Goal: Check status: Check status

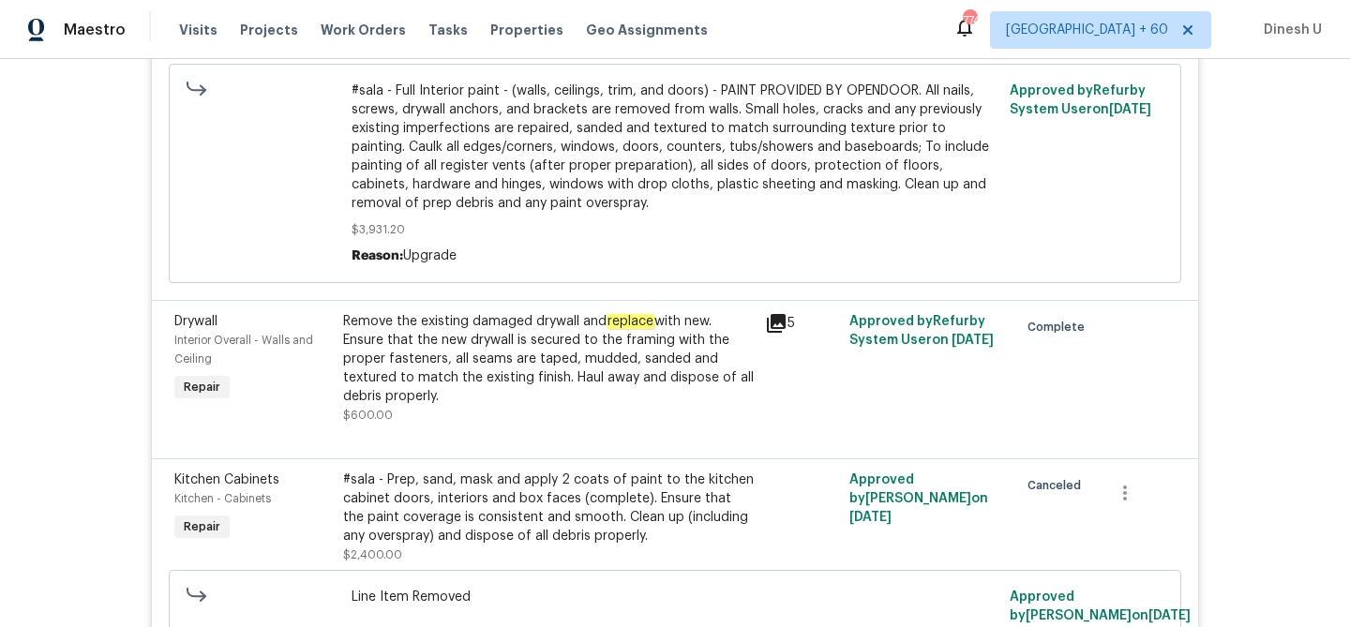
scroll to position [4341, 0]
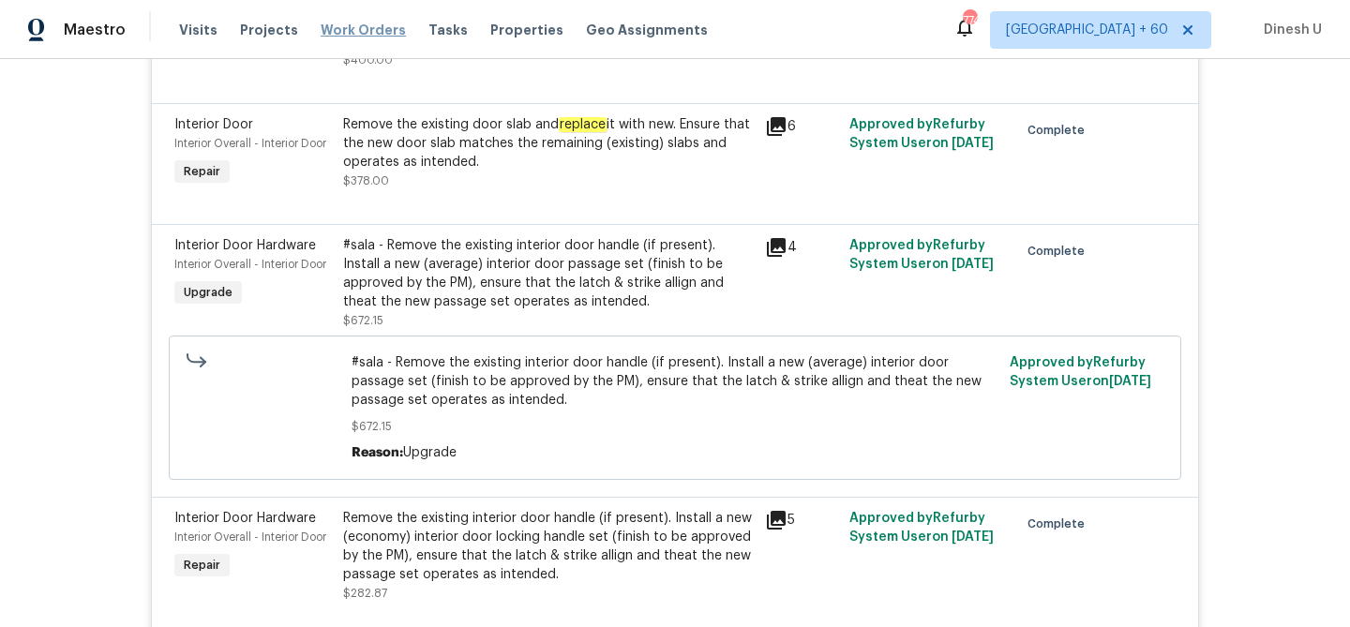
click at [357, 37] on span "Work Orders" at bounding box center [363, 30] width 85 height 19
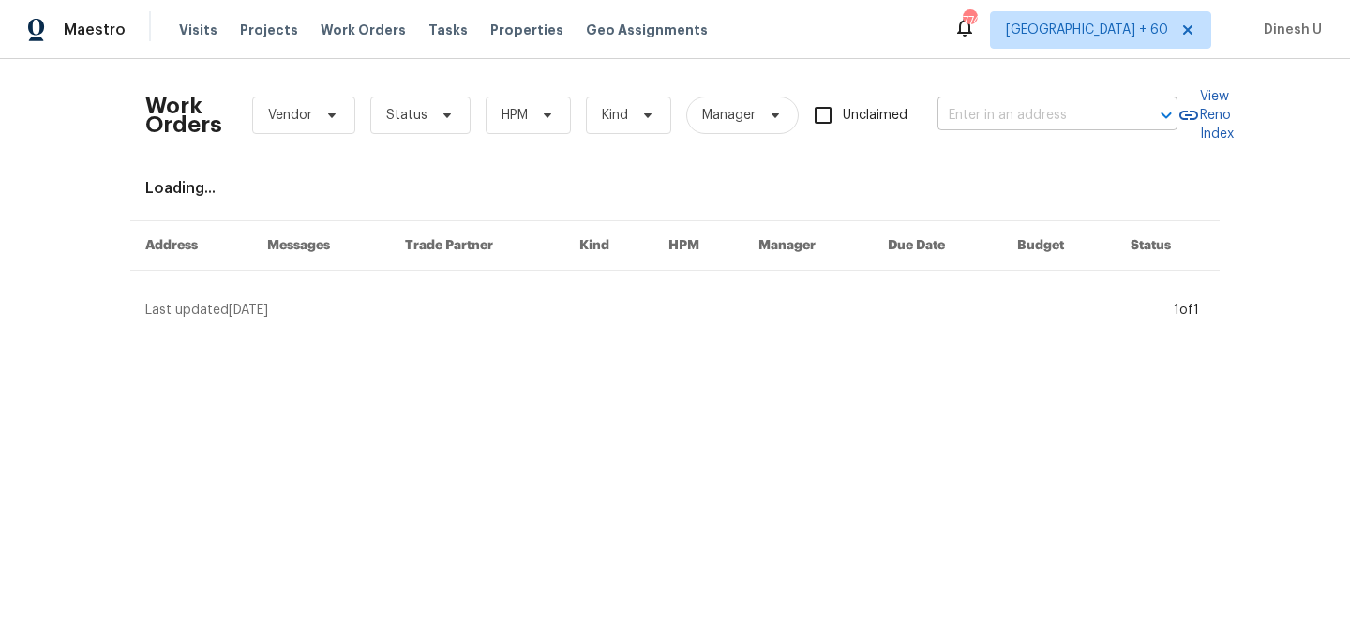
click at [994, 125] on input "text" at bounding box center [1030, 115] width 187 height 29
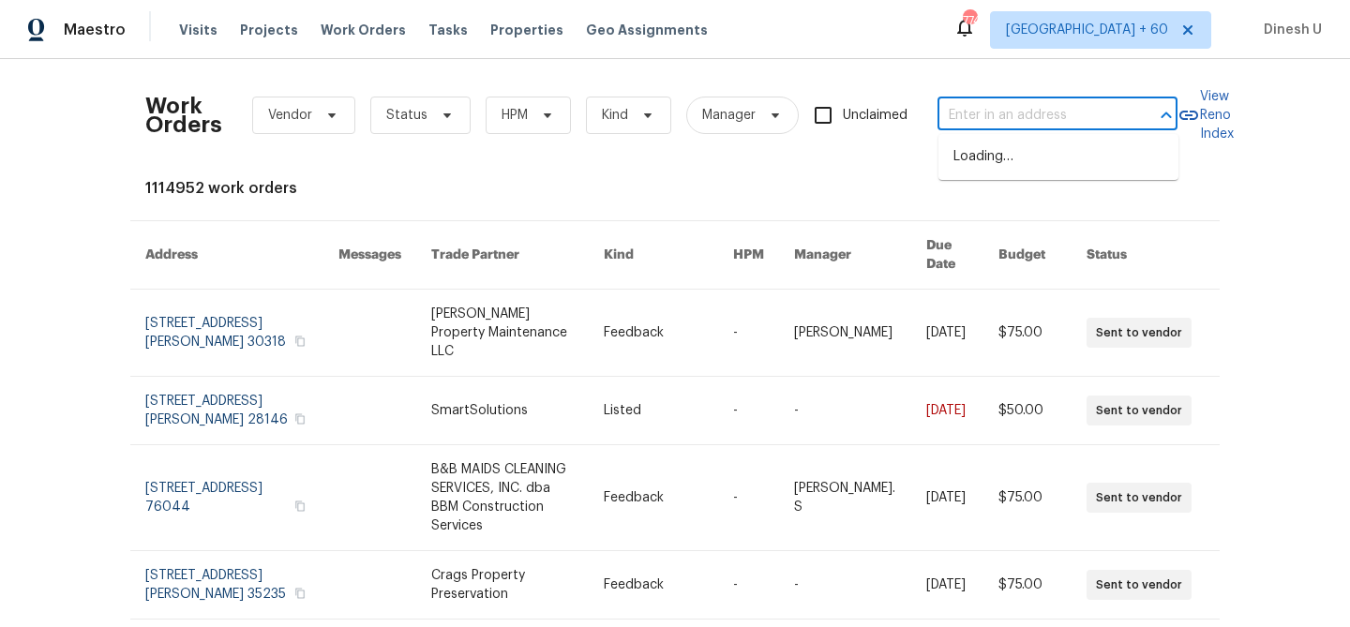
paste input "2116 Wentworth Dr, Flower Mound, TX 75028"
type input "2116 Wentworth Dr, Flower Mound, TX 75028"
click at [980, 160] on li "2116 Wentworth Dr, Flower Mound, TX 75028" at bounding box center [1058, 157] width 240 height 31
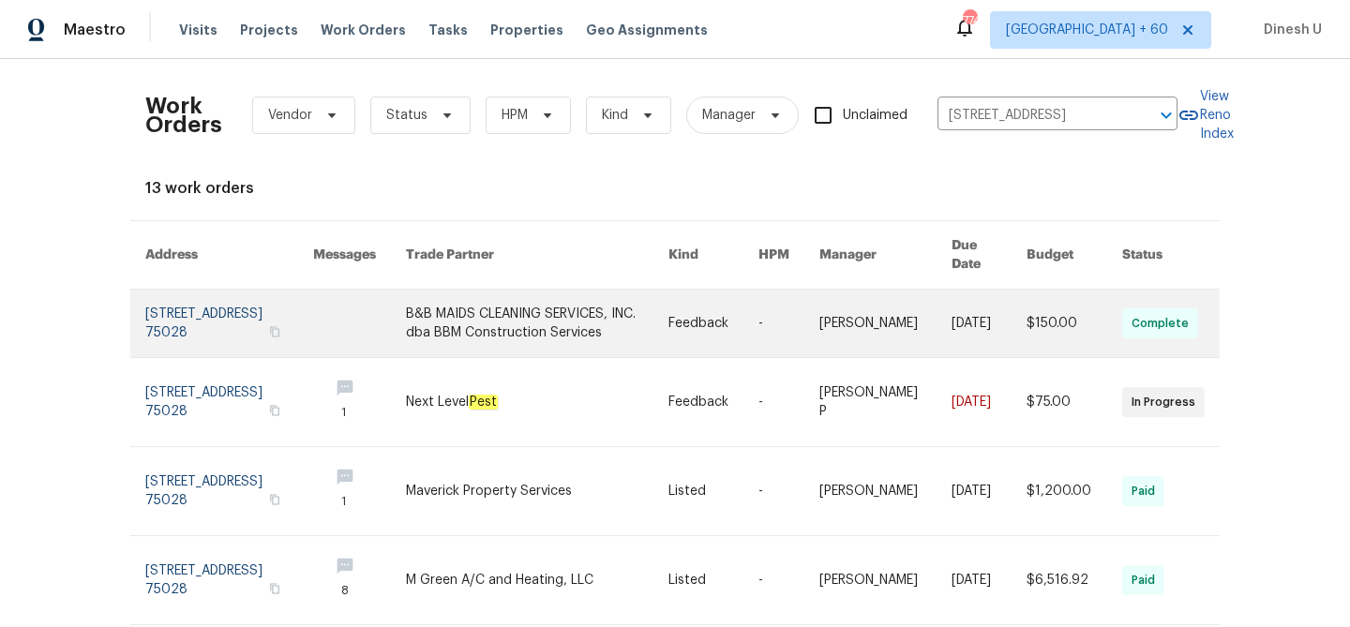
click at [166, 306] on link at bounding box center [229, 323] width 168 height 67
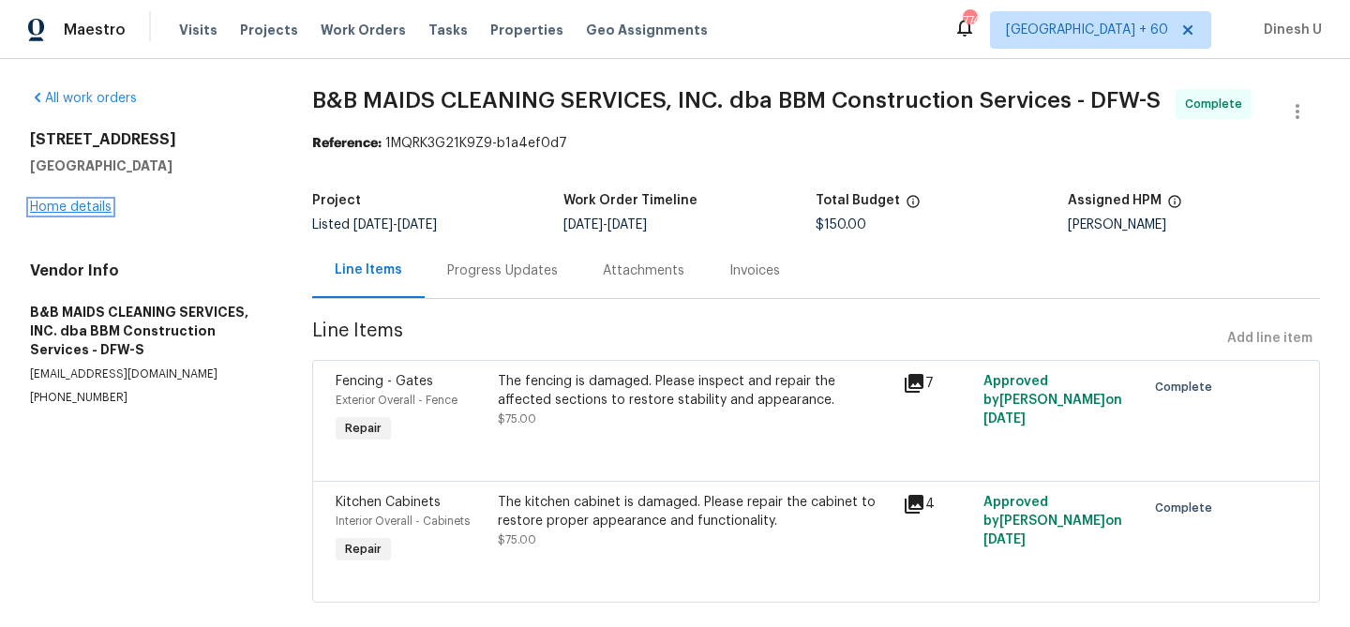
click at [66, 209] on link "Home details" at bounding box center [71, 207] width 82 height 13
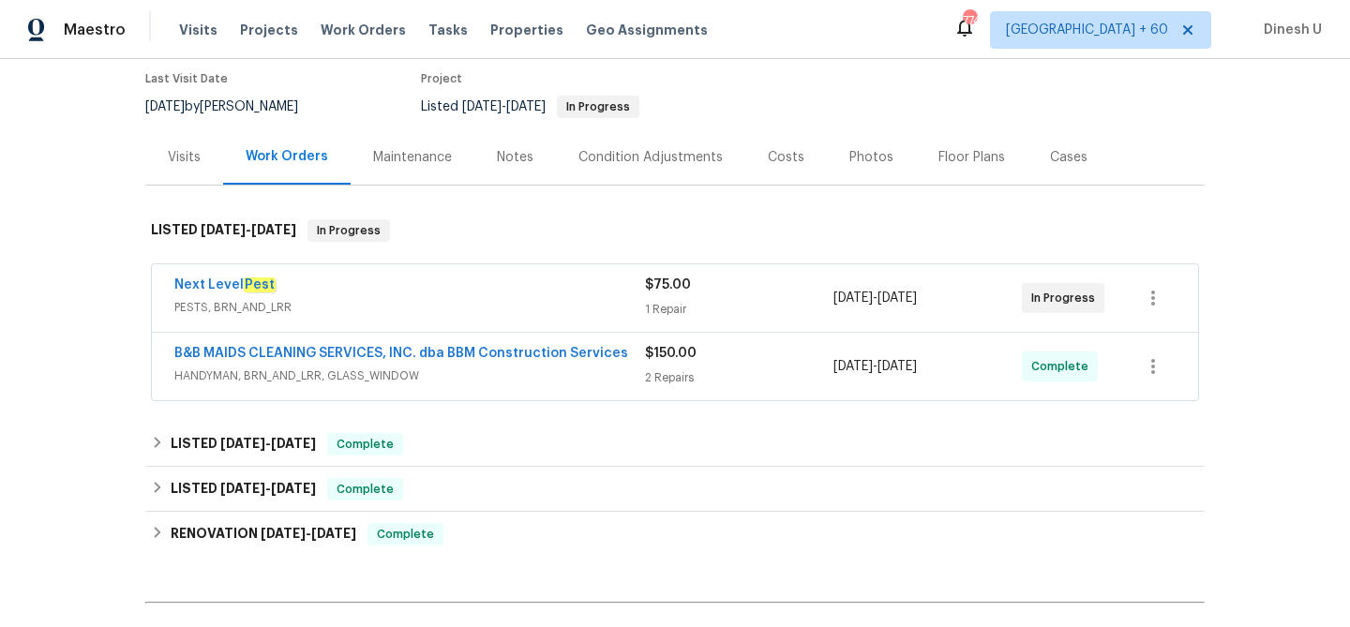
scroll to position [176, 0]
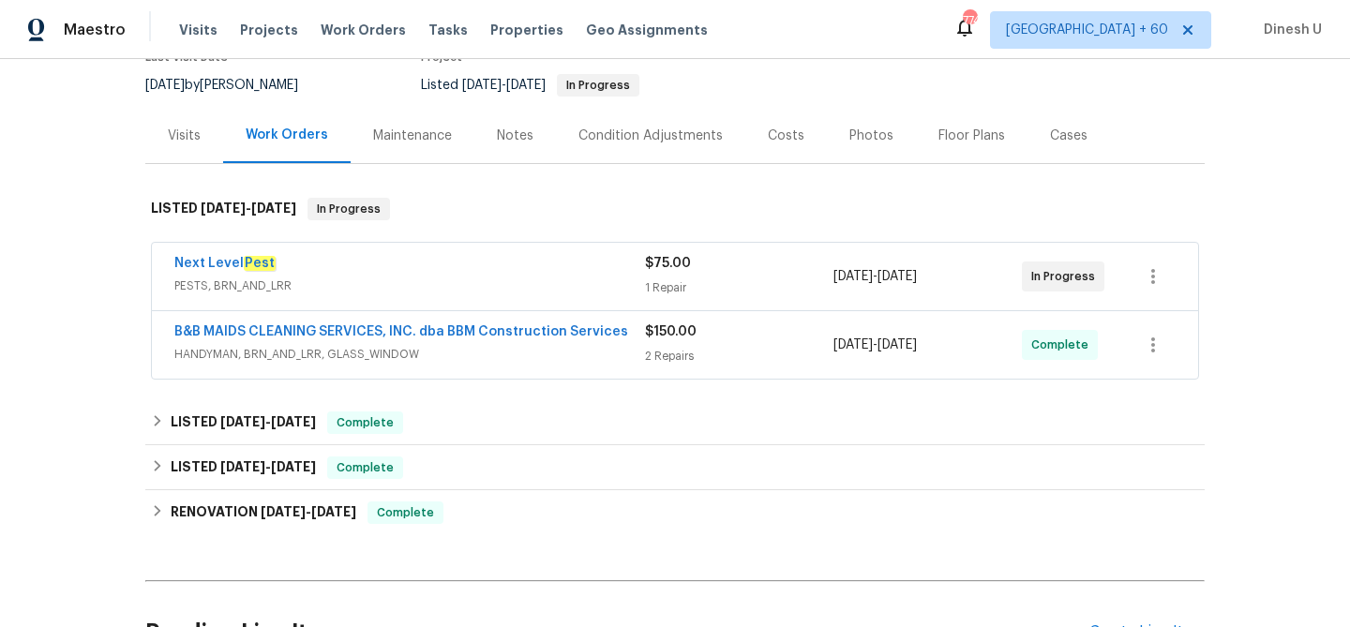
click at [661, 290] on div "1 Repair" at bounding box center [739, 287] width 188 height 19
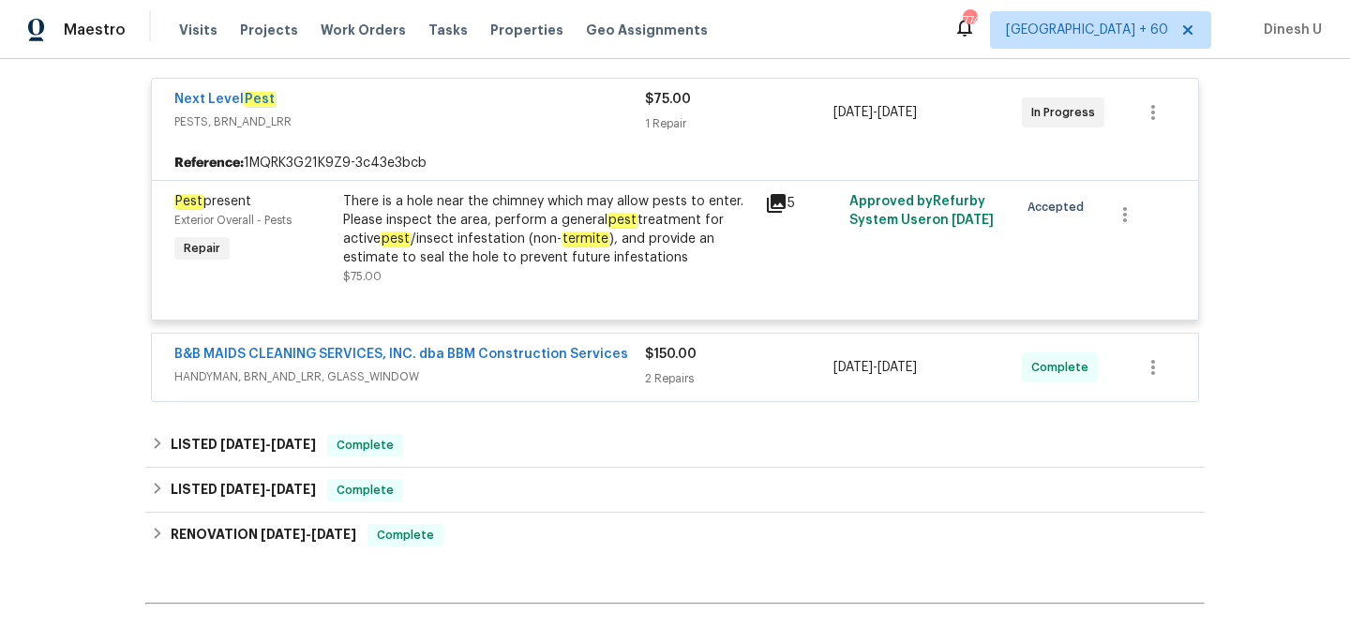
scroll to position [479, 0]
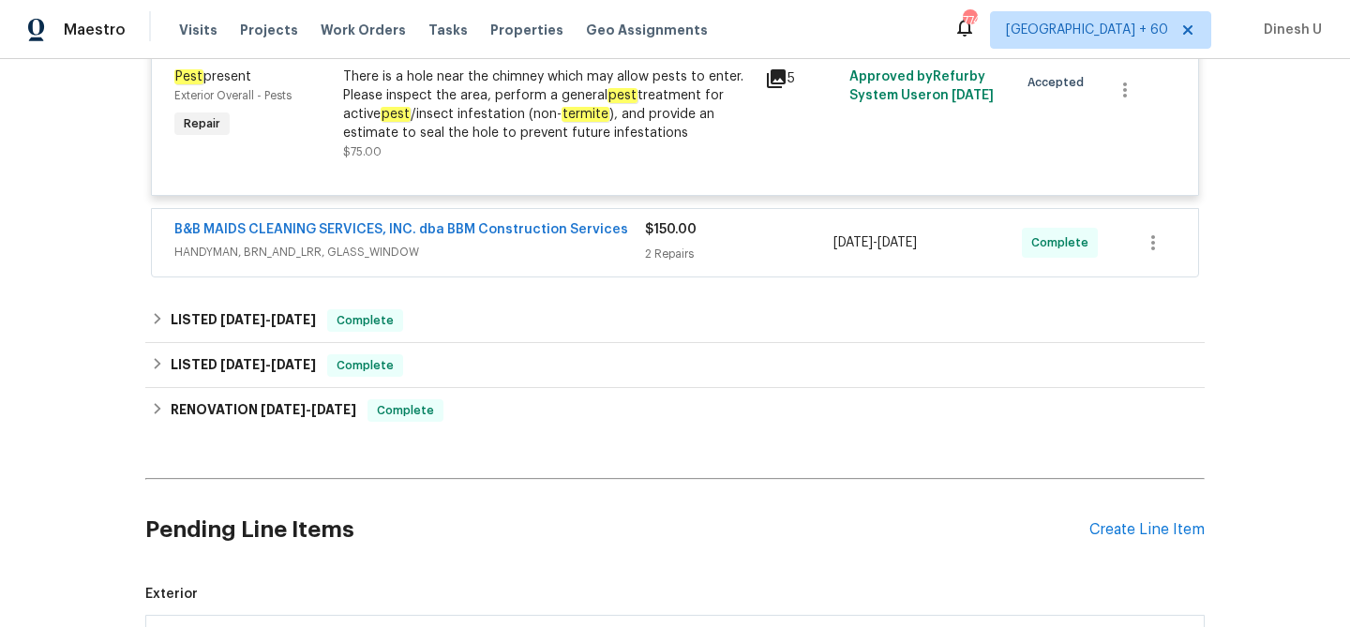
click at [687, 248] on div "2 Repairs" at bounding box center [739, 254] width 188 height 19
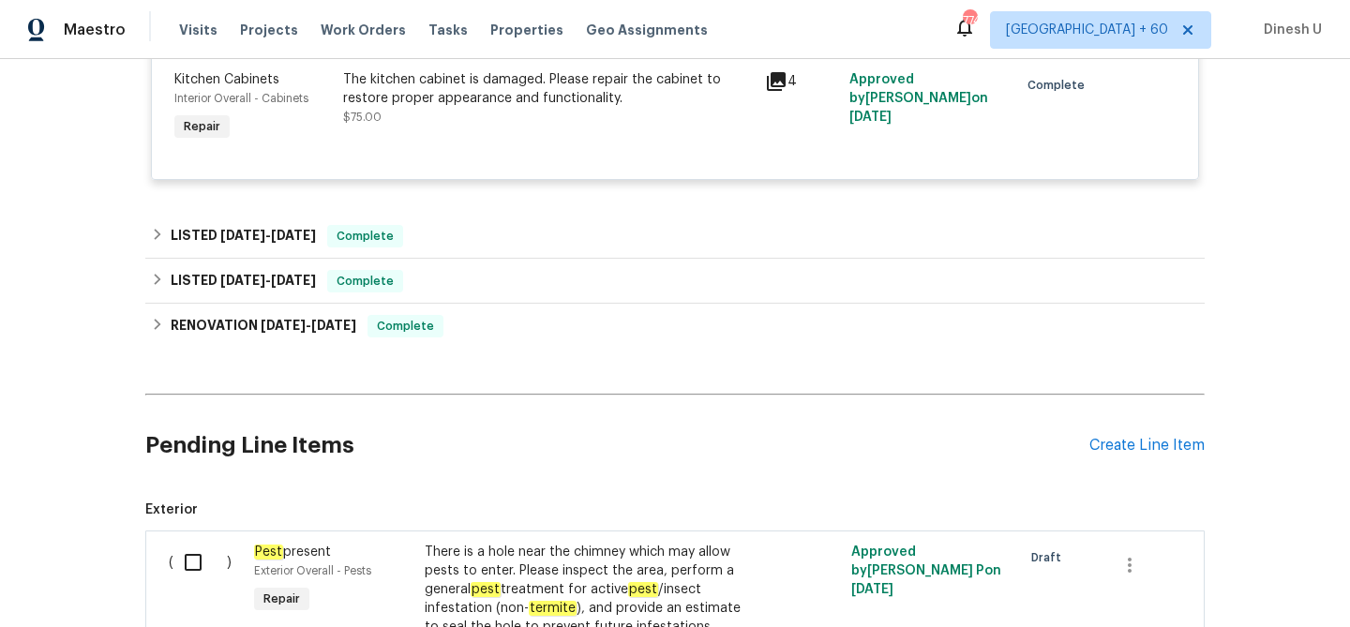
scroll to position [872, 0]
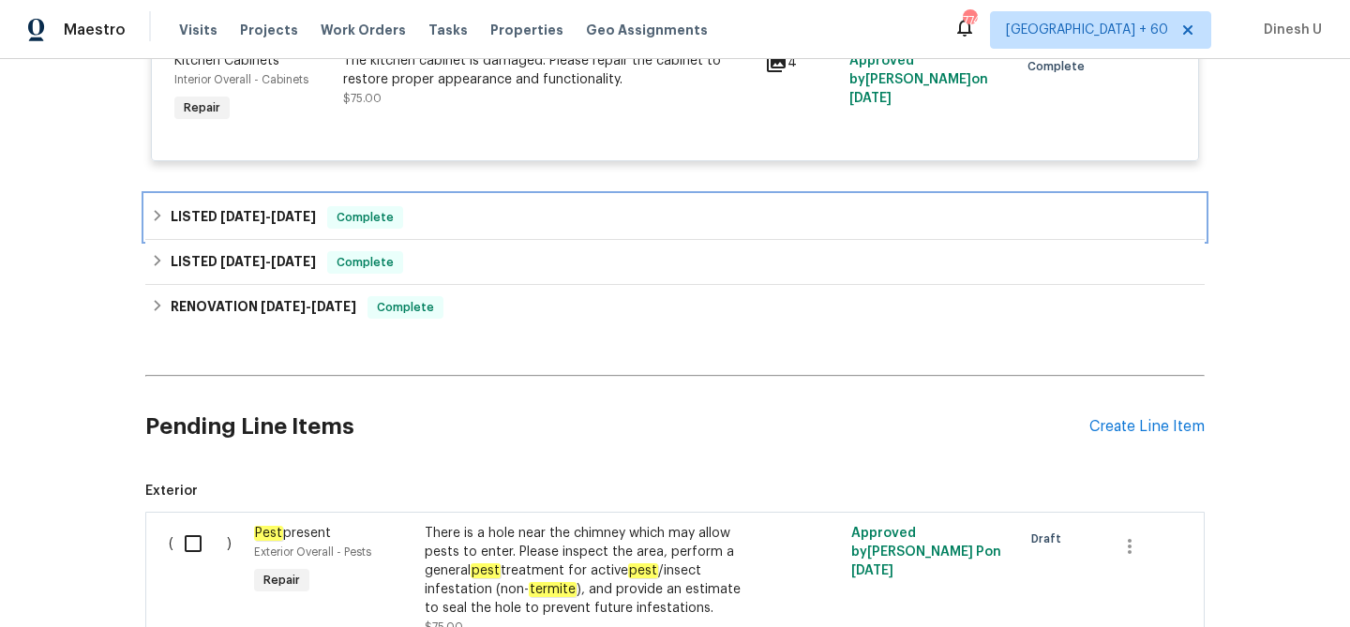
click at [264, 216] on span "5/8/25 - 7/8/25" at bounding box center [268, 216] width 96 height 13
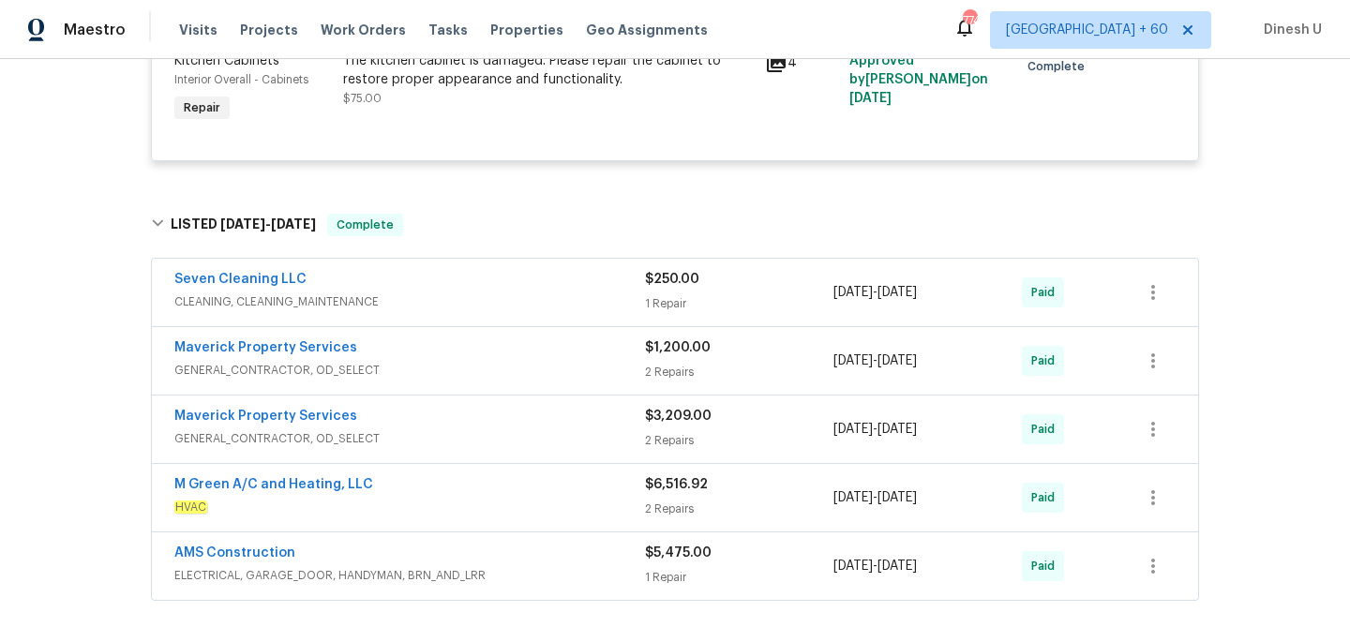
click at [648, 303] on div "1 Repair" at bounding box center [739, 303] width 188 height 19
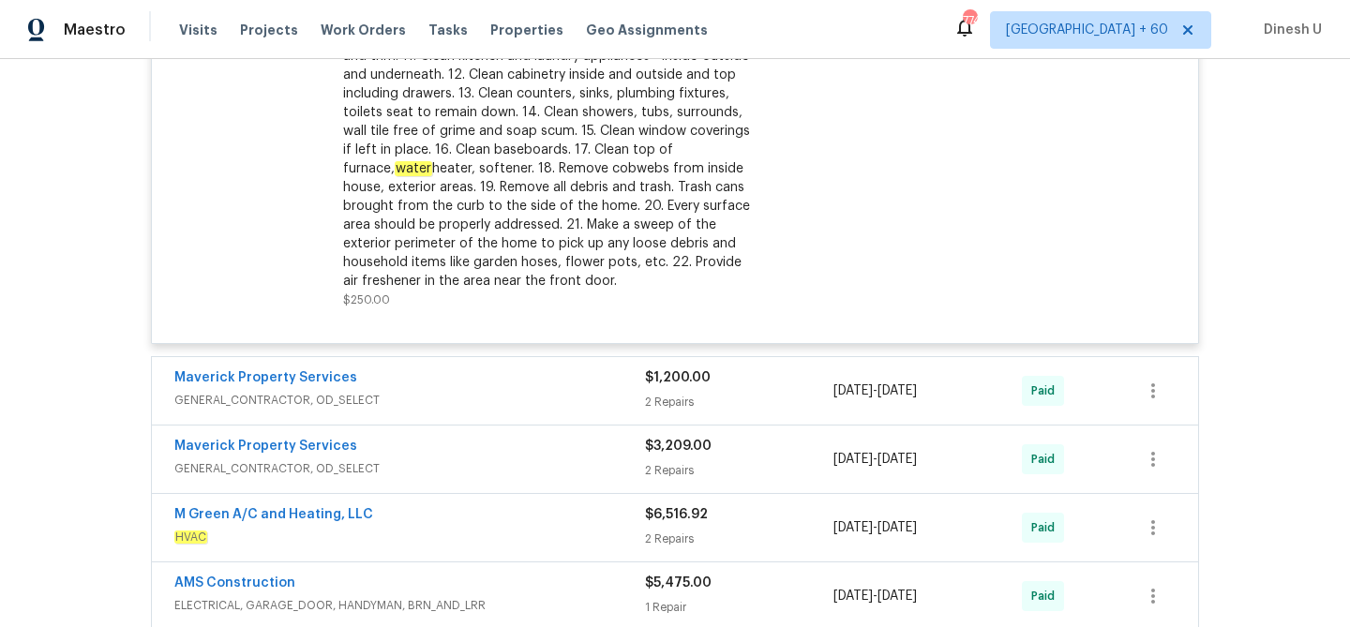
scroll to position [1369, 0]
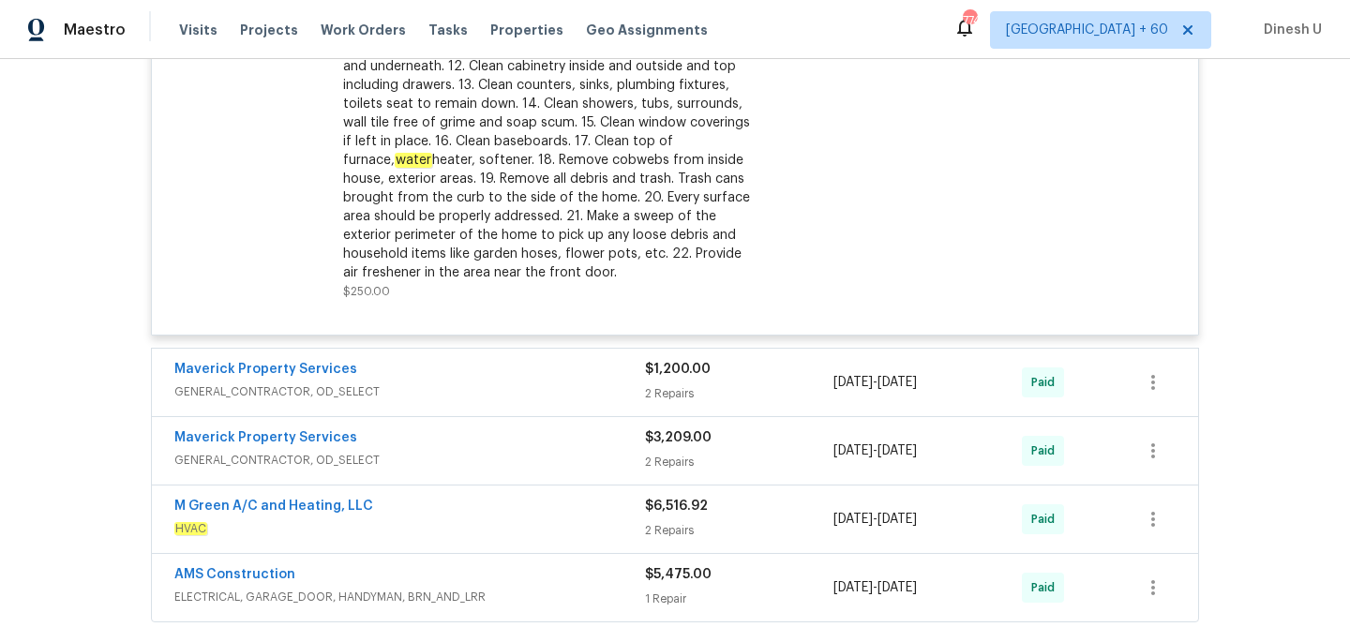
click at [653, 394] on div "2 Repairs" at bounding box center [739, 393] width 188 height 19
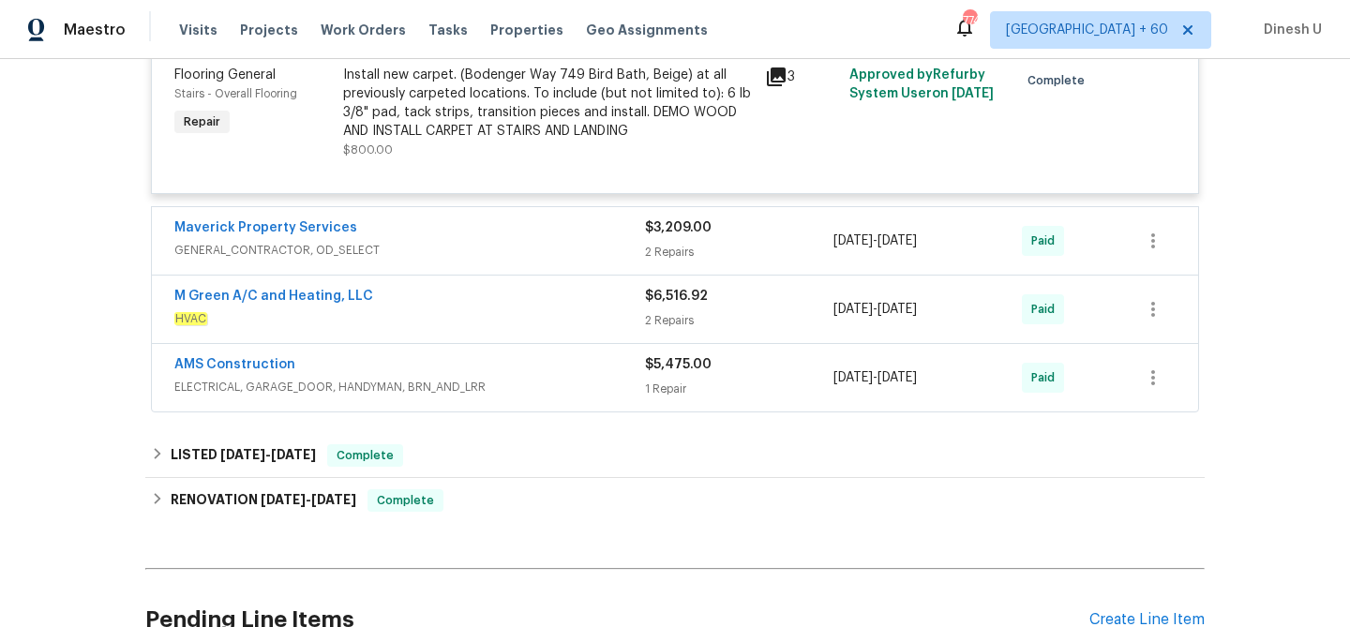
scroll to position [2157, 0]
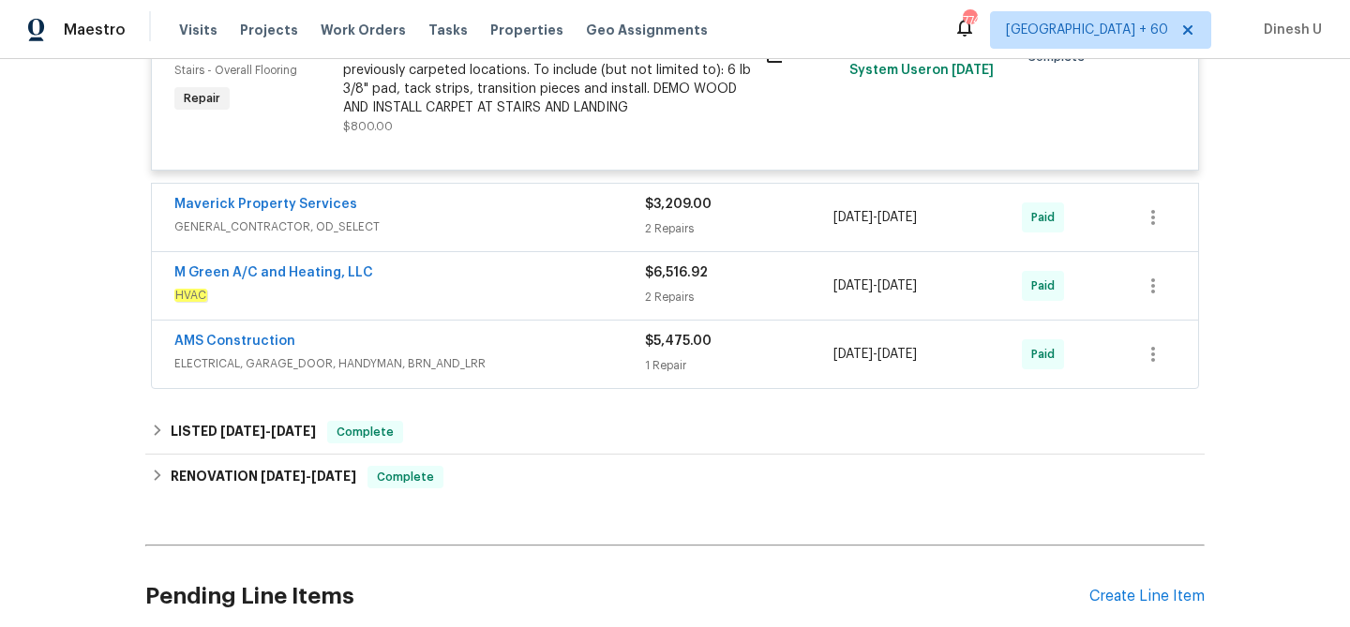
click at [667, 226] on div "2 Repairs" at bounding box center [739, 228] width 188 height 19
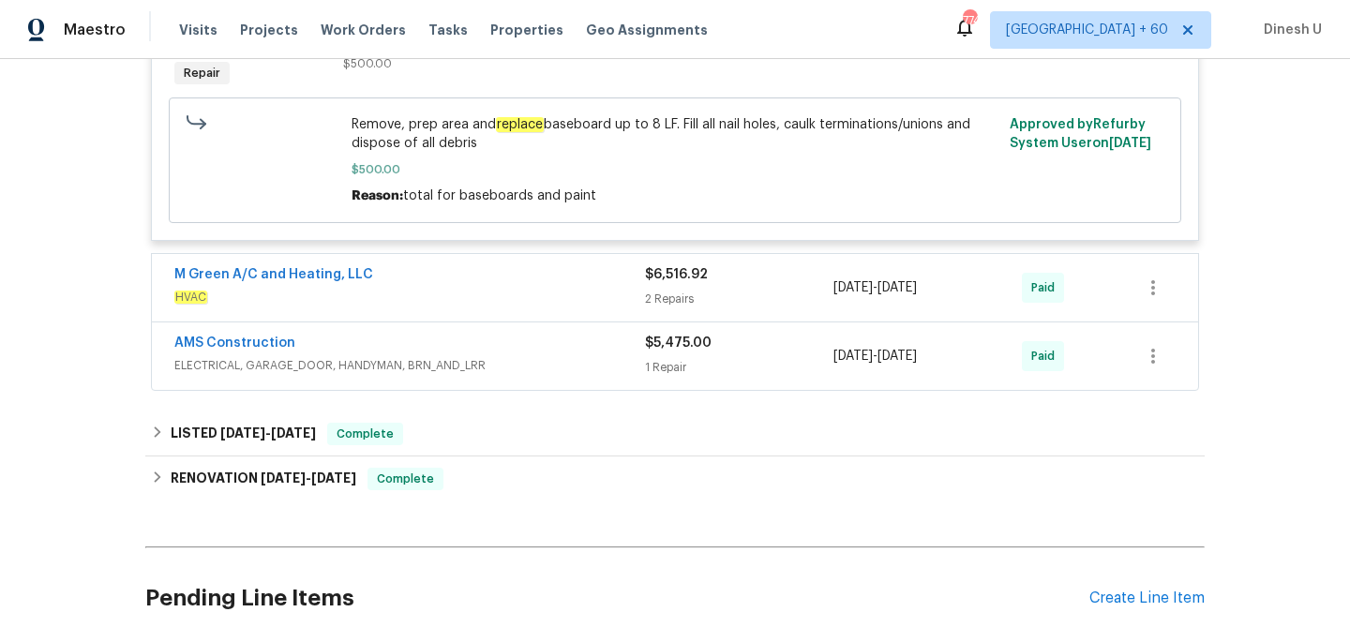
scroll to position [2744, 0]
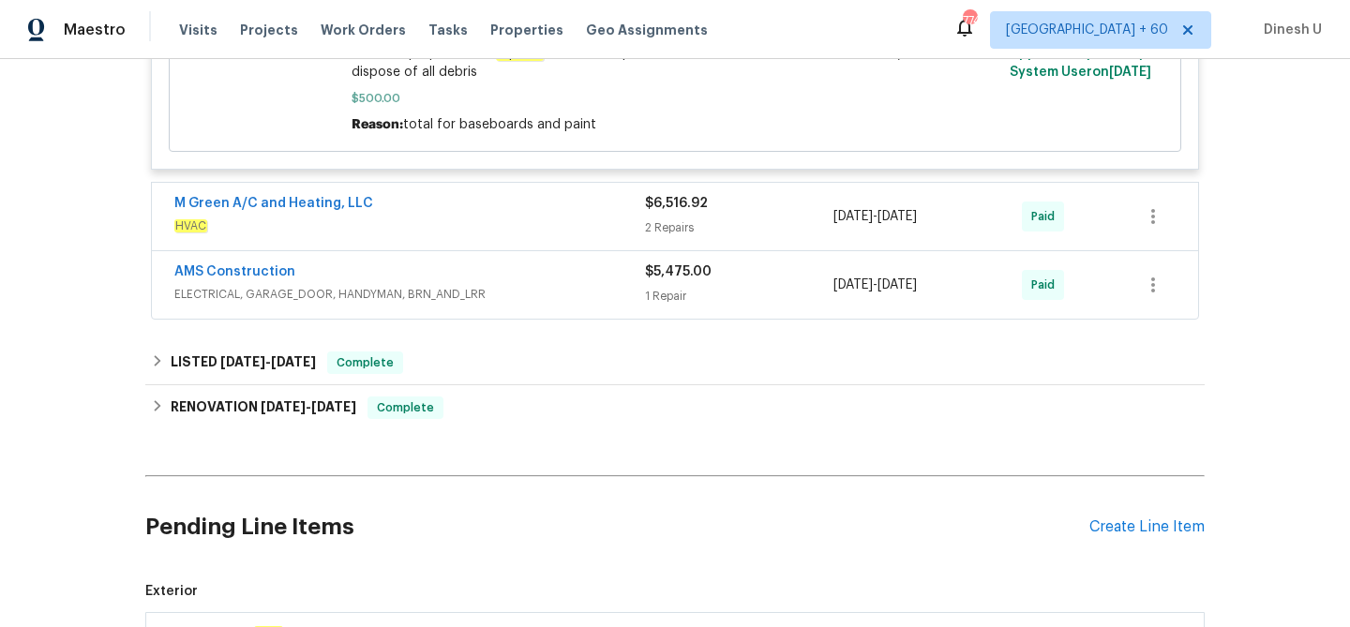
click at [656, 210] on span "$6,516.92" at bounding box center [676, 203] width 63 height 13
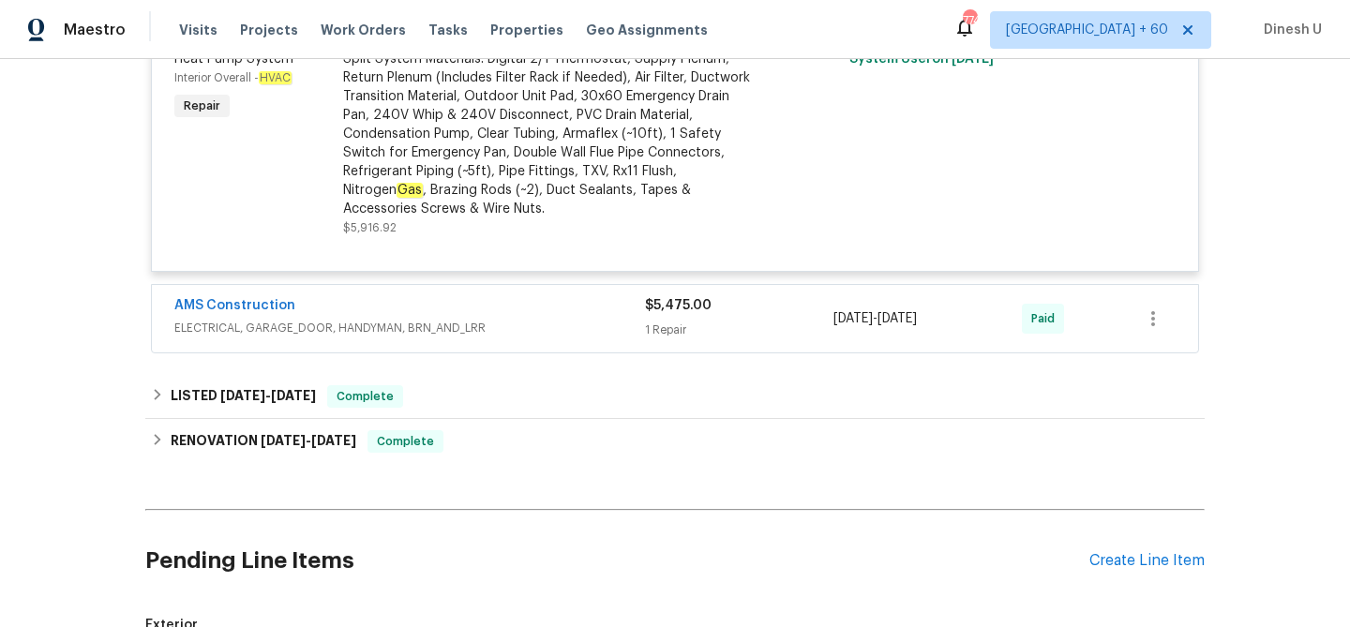
scroll to position [3456, 0]
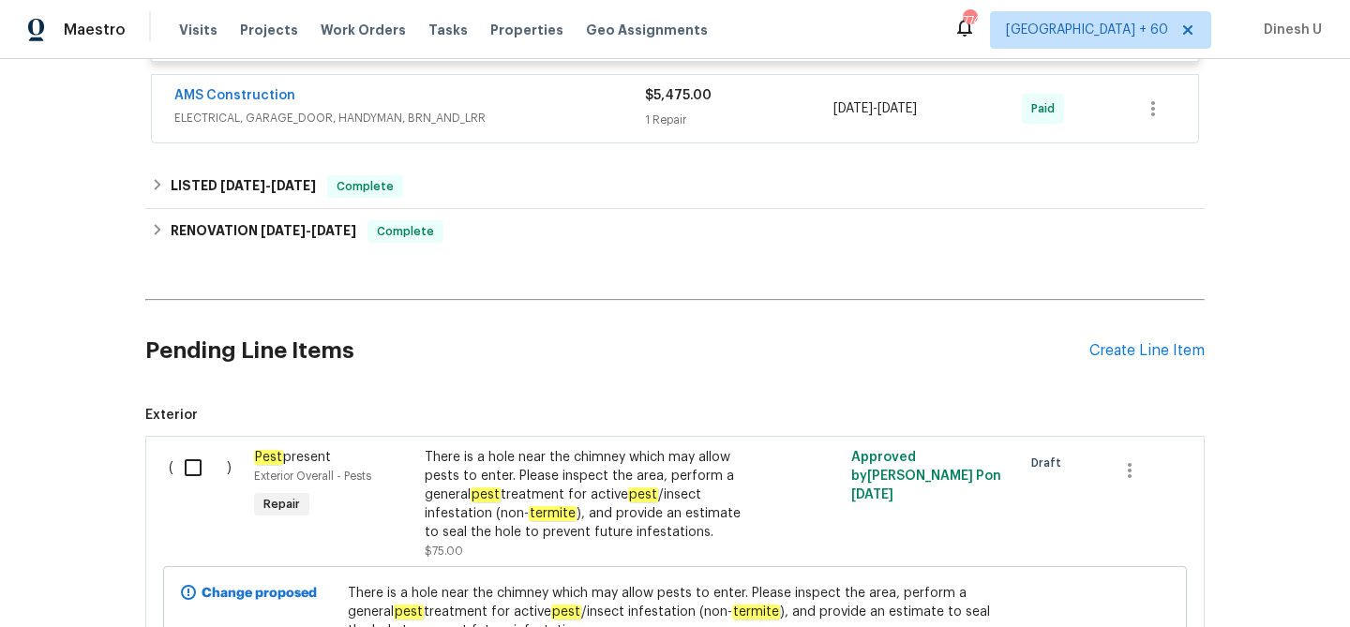
click at [670, 112] on div "$5,475.00 1 Repair" at bounding box center [739, 108] width 188 height 45
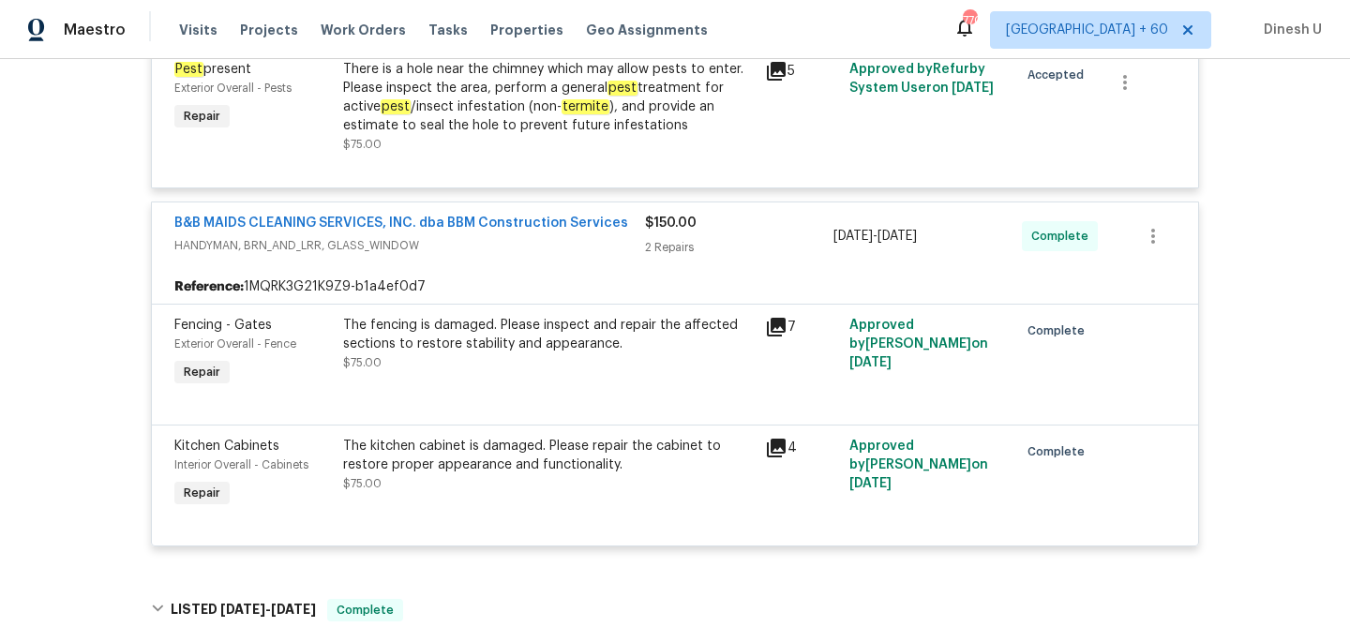
scroll to position [0, 0]
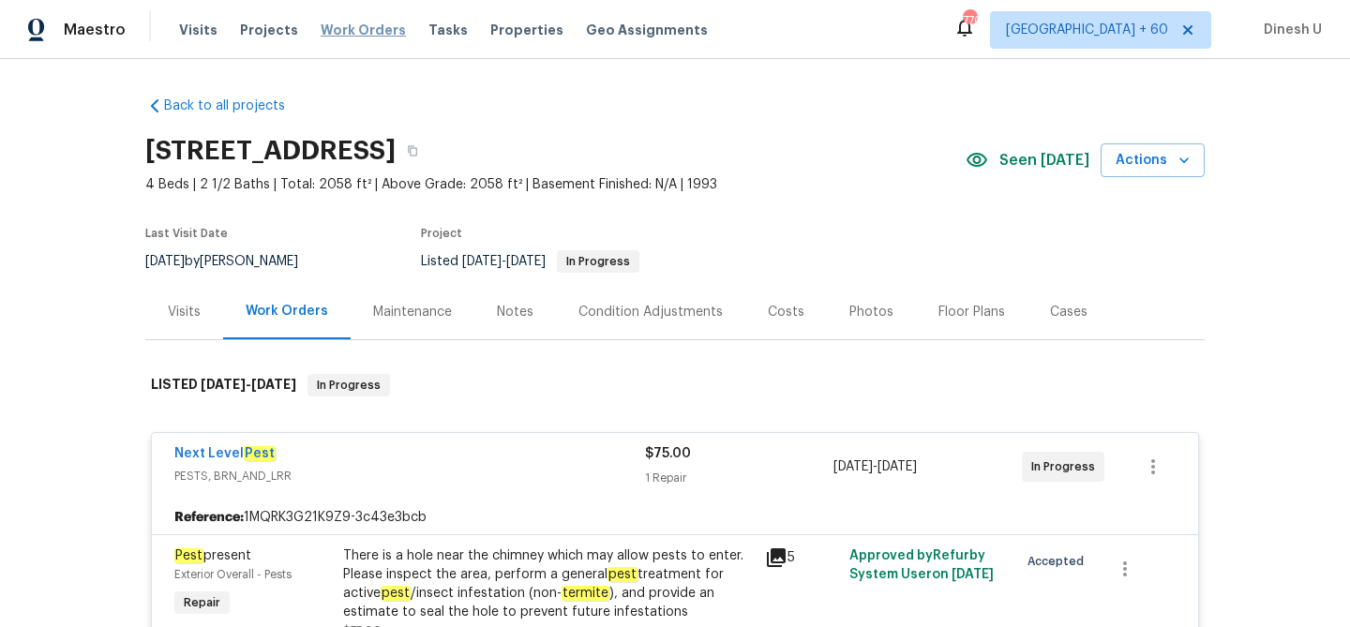
click at [339, 22] on span "Work Orders" at bounding box center [363, 30] width 85 height 19
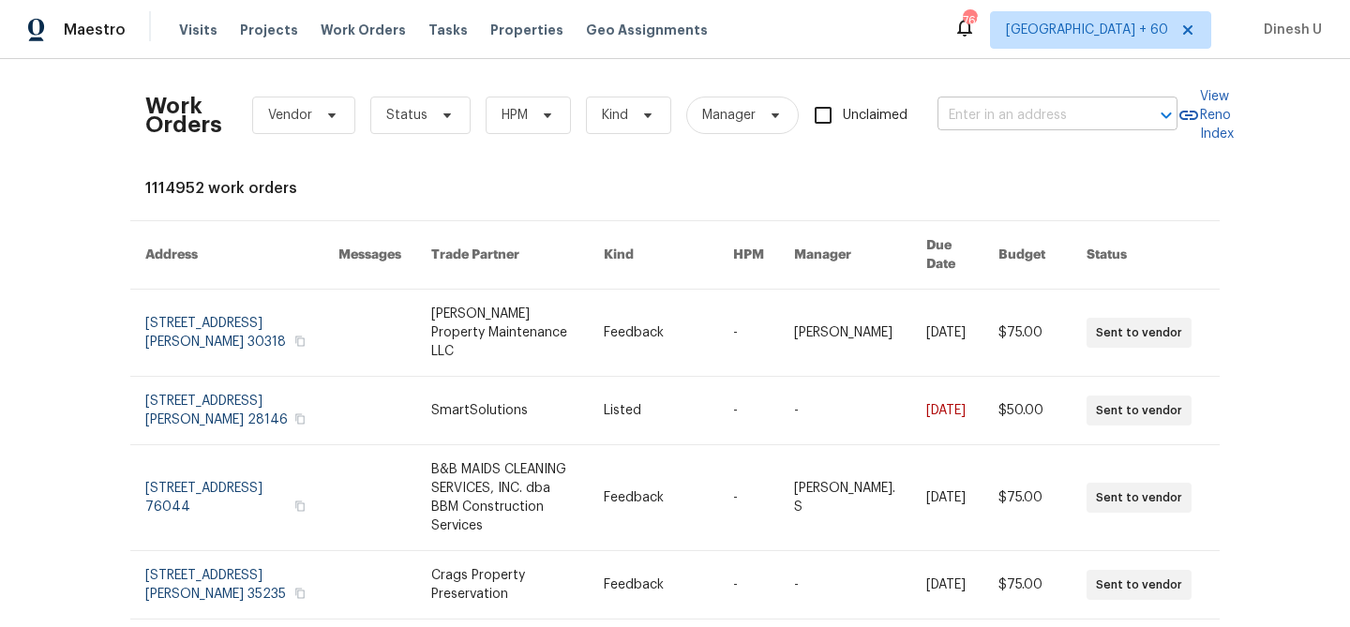
click at [973, 121] on input "text" at bounding box center [1030, 115] width 187 height 29
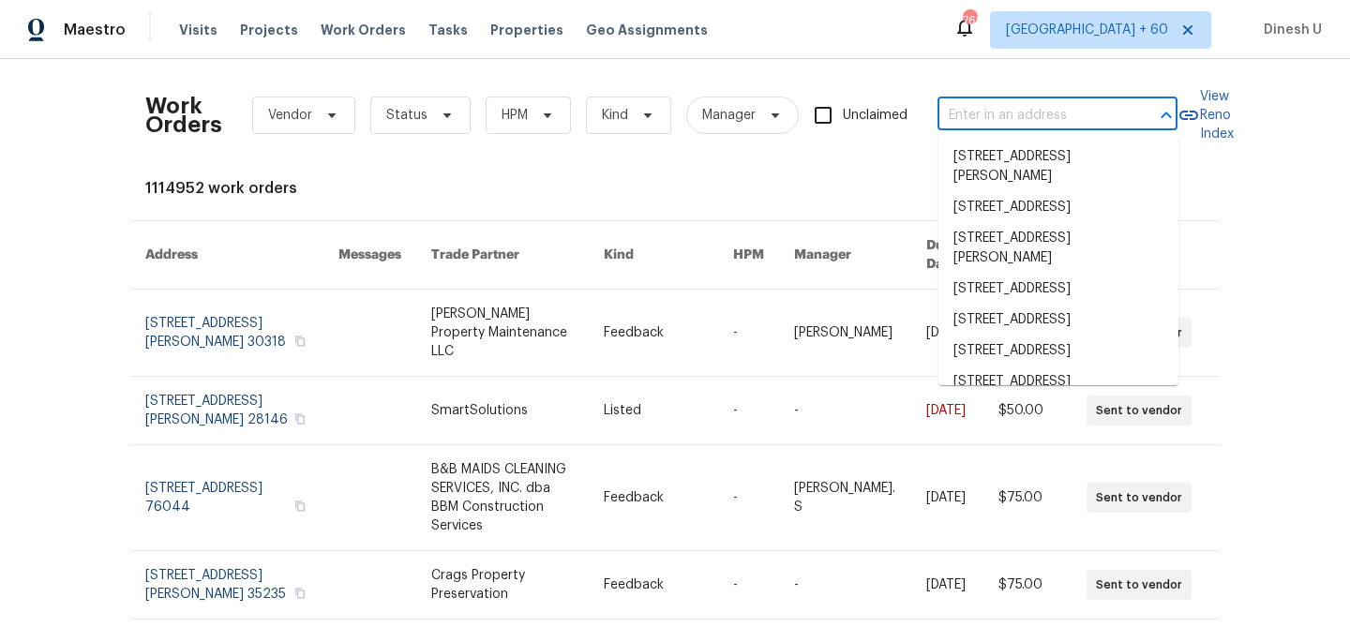
paste input "16305 Toledo Bend Ct, Prosper, TX 75078"
type input "16305 Toledo Bend Ct, Prosper, TX 75078"
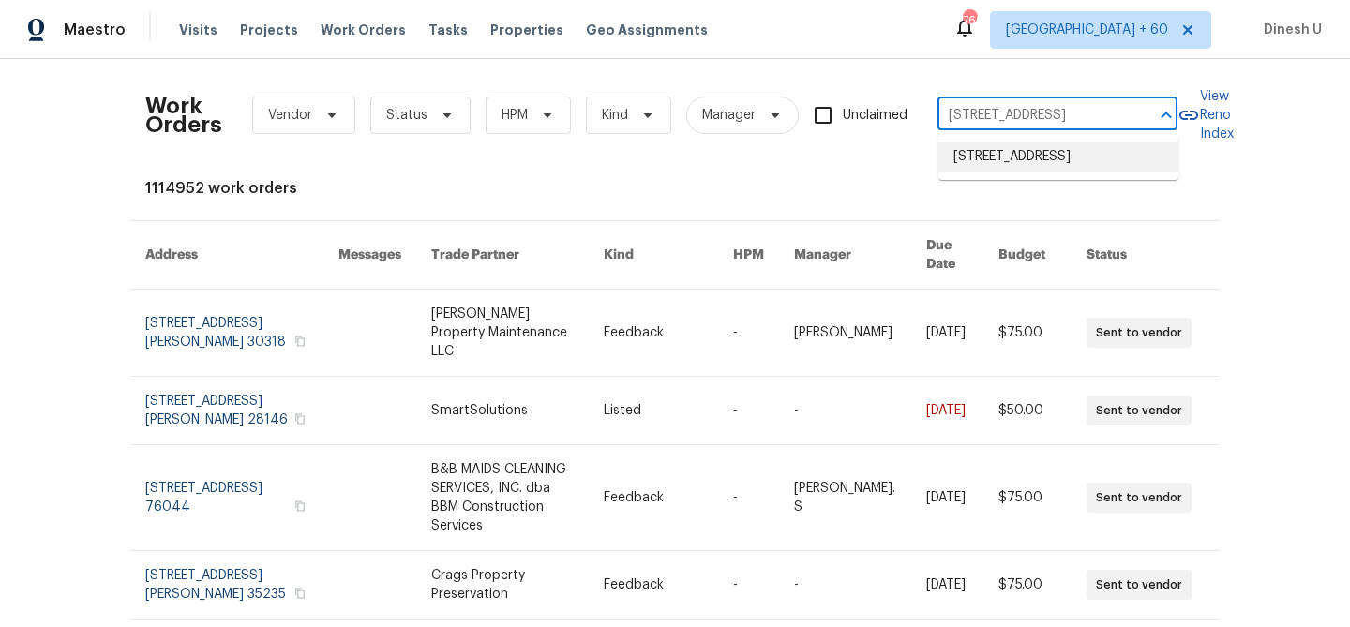
click at [961, 154] on li "16305 Toledo Bend Ct, Prosper, TX 75078" at bounding box center [1058, 157] width 240 height 31
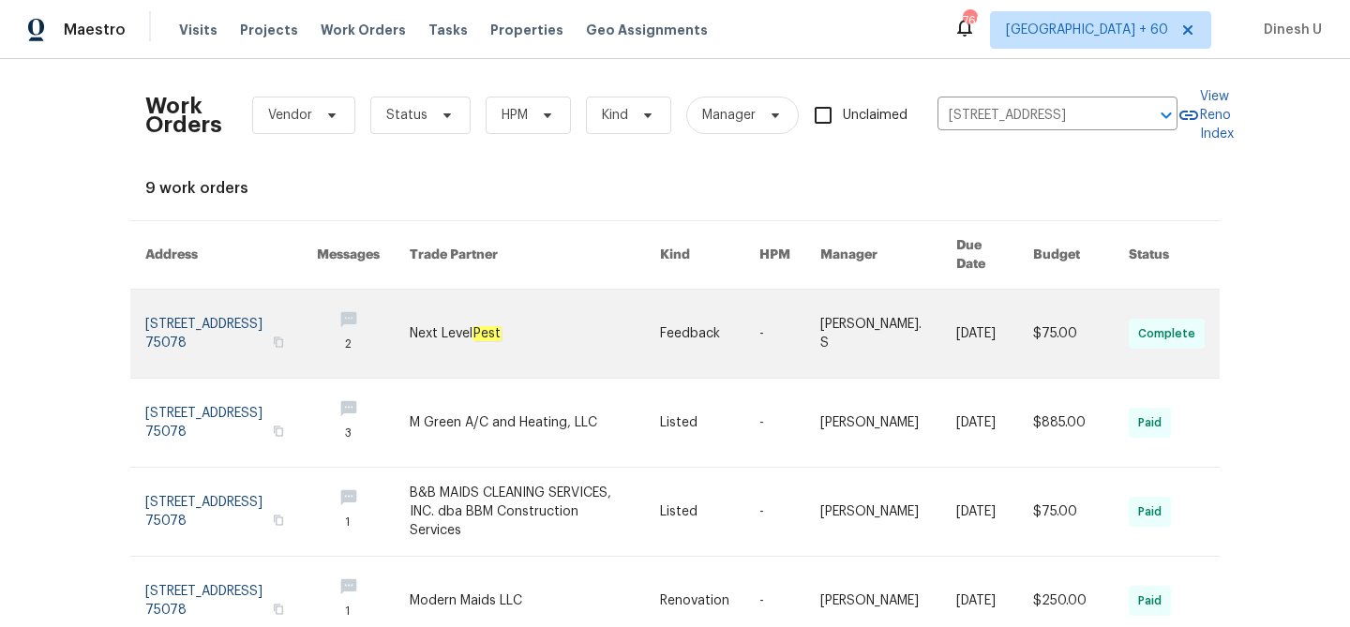
click at [202, 315] on link at bounding box center [231, 334] width 172 height 88
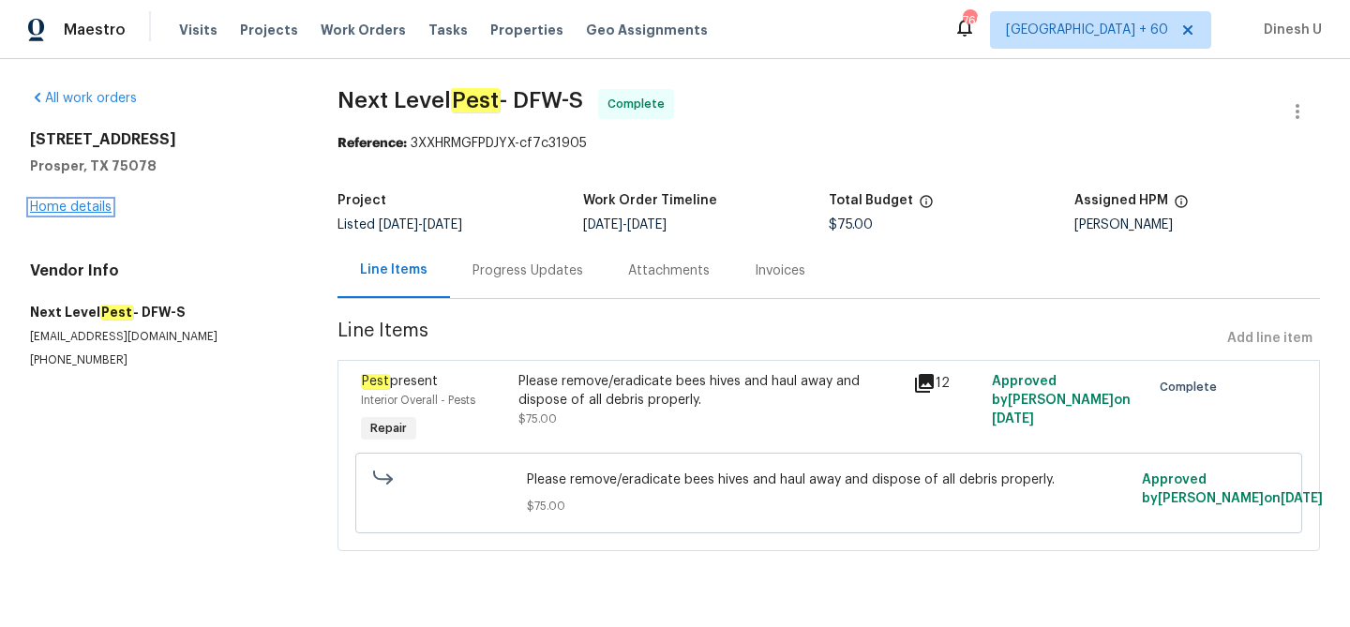
click at [76, 209] on link "Home details" at bounding box center [71, 207] width 82 height 13
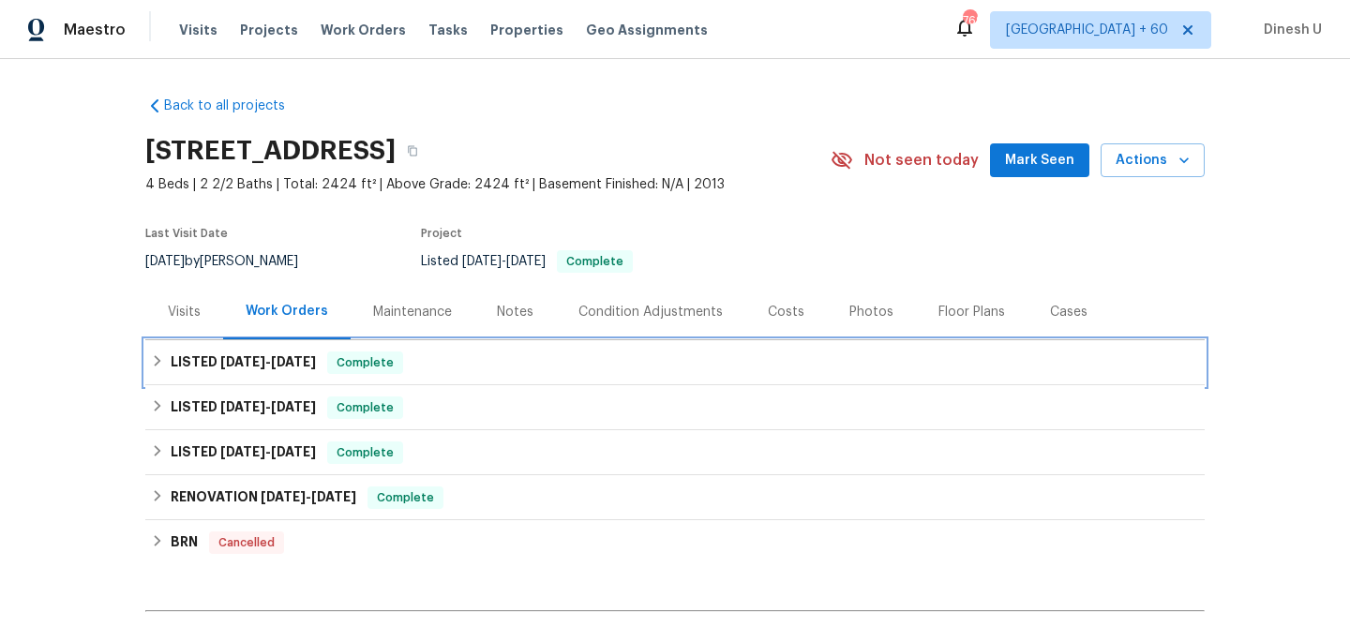
click at [273, 366] on span "8/20/25 - 8/25/25" at bounding box center [268, 361] width 96 height 13
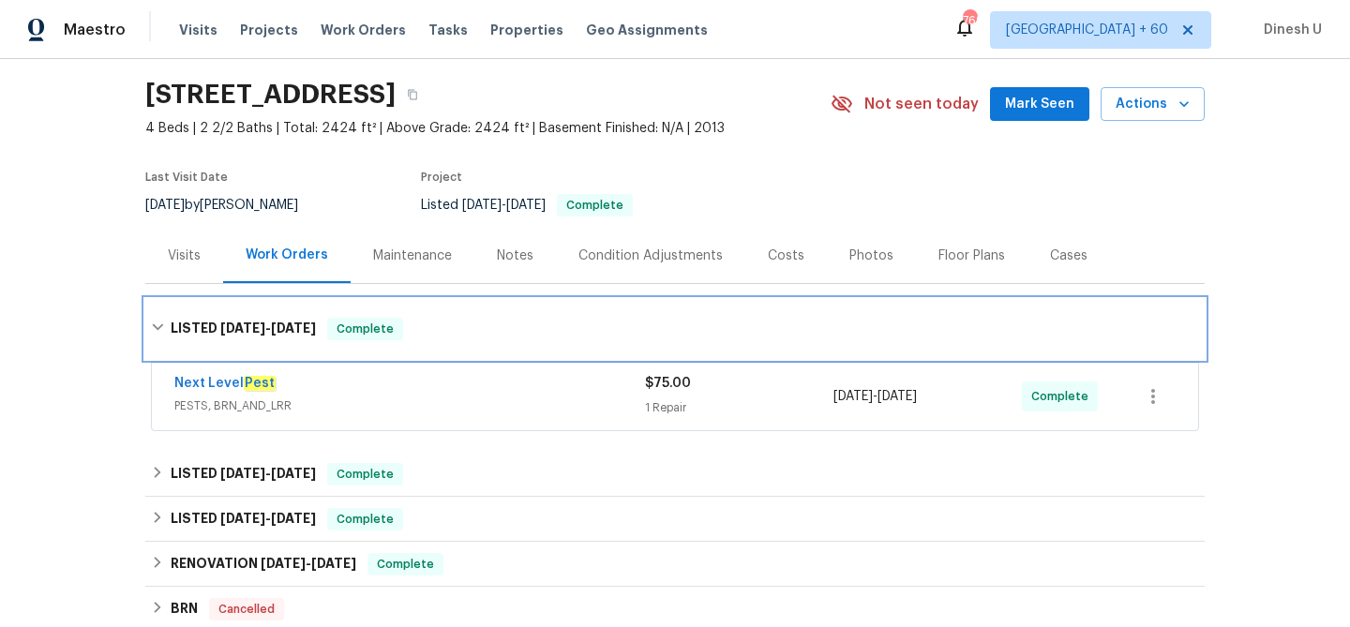
scroll to position [118, 0]
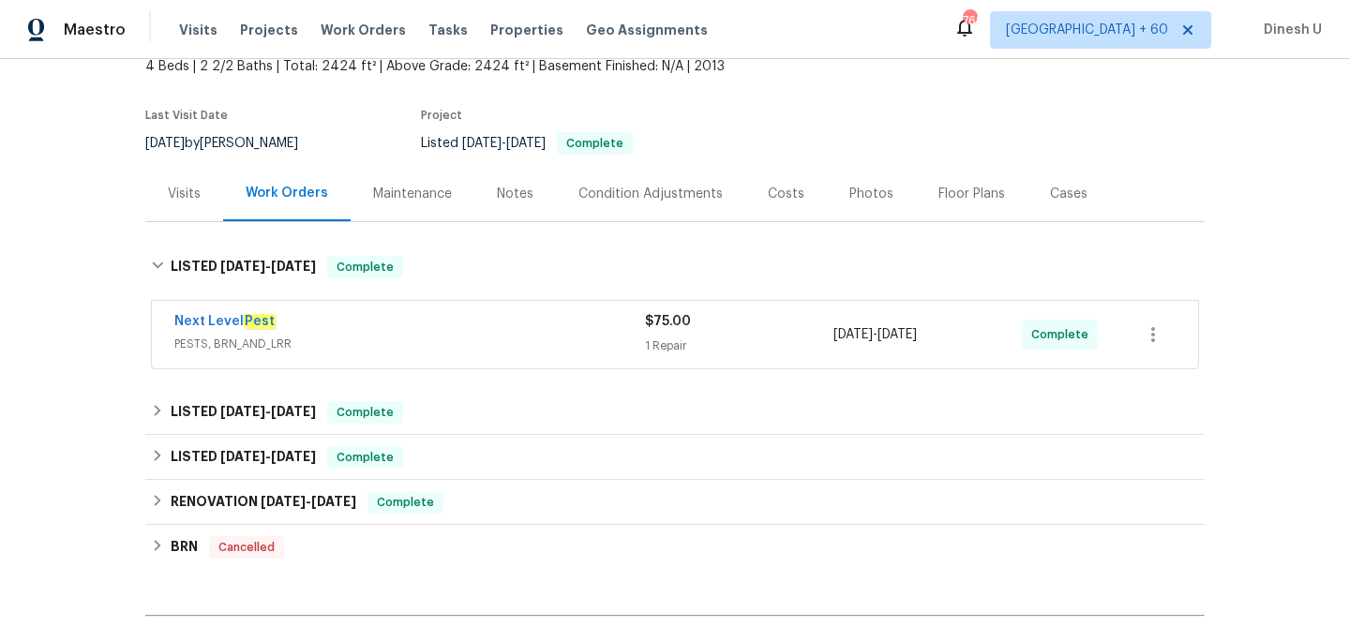
click at [688, 334] on div "$75.00 1 Repair" at bounding box center [739, 334] width 188 height 45
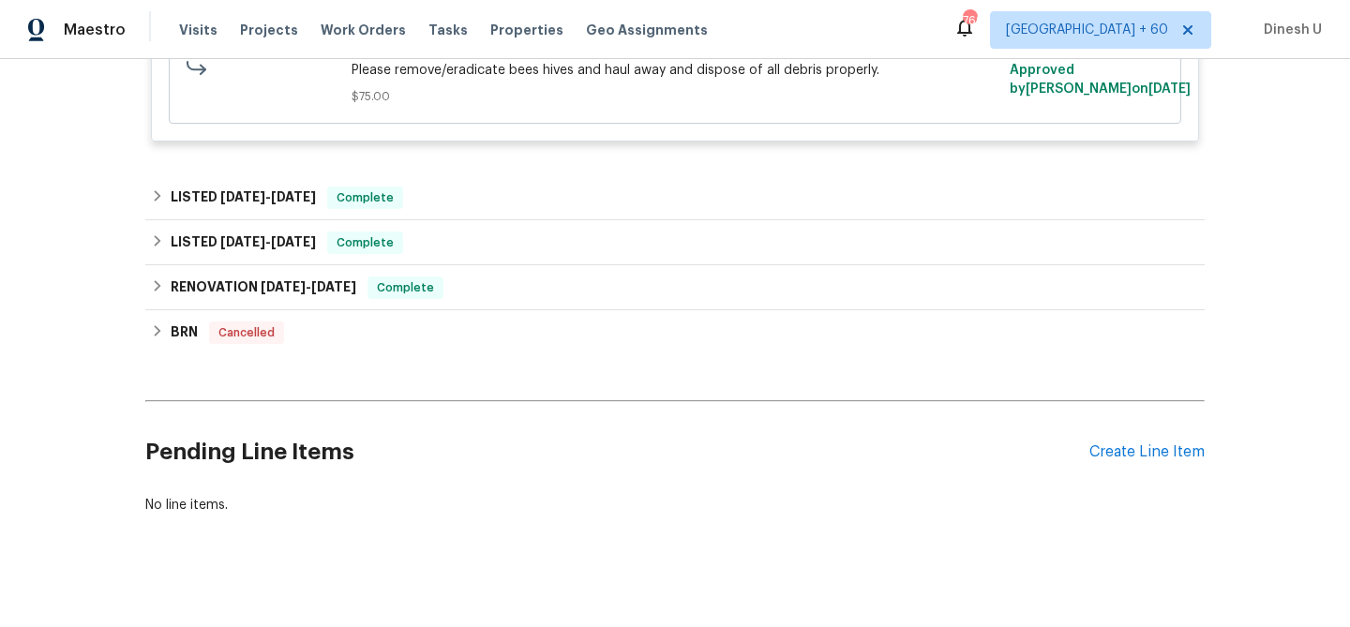
scroll to position [610, 0]
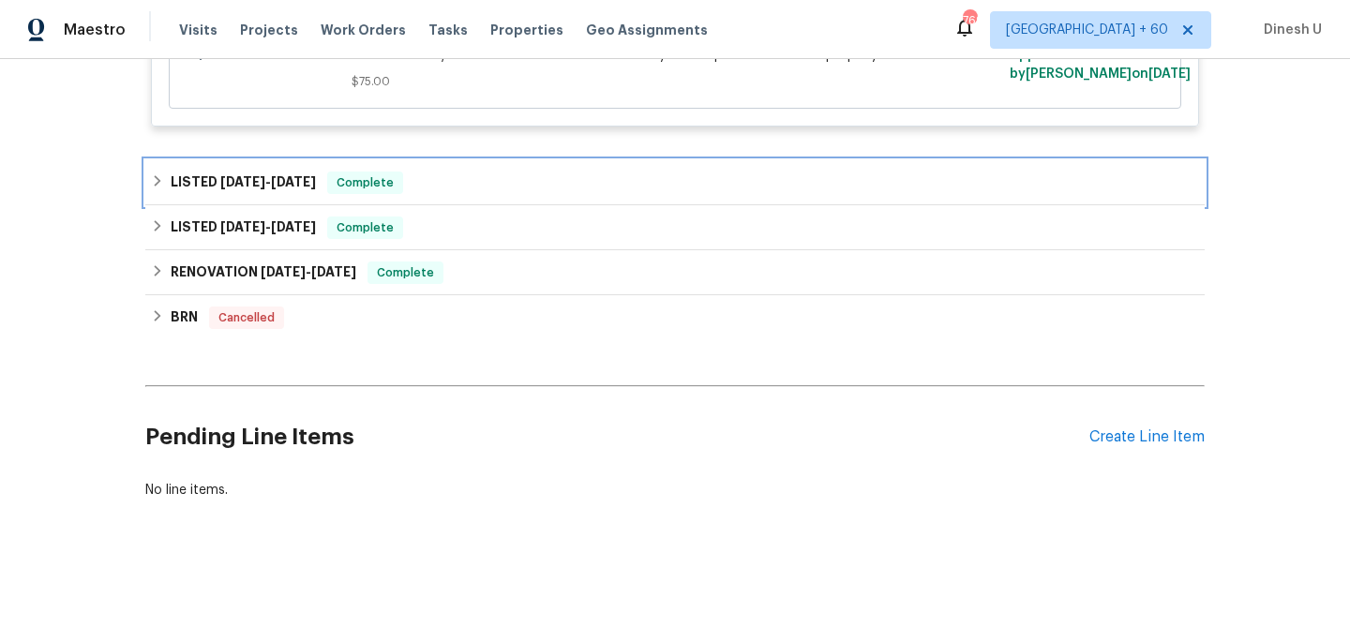
click at [263, 184] on span "5/23/25" at bounding box center [242, 181] width 45 height 13
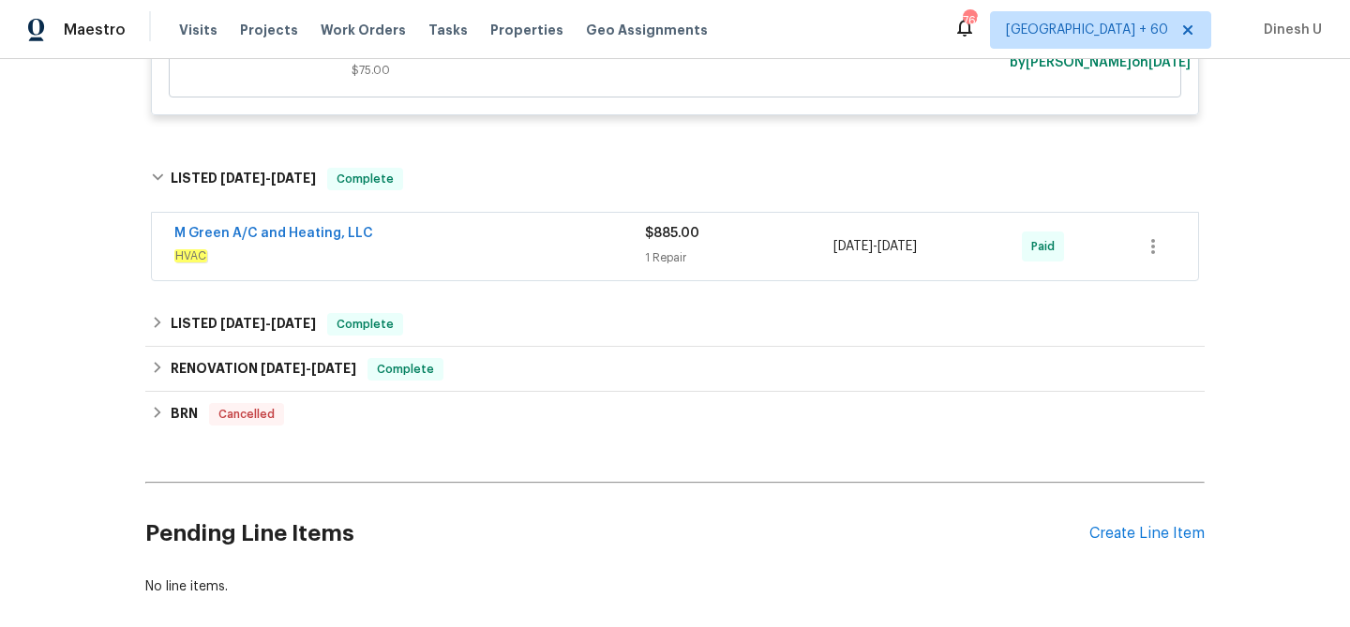
click at [673, 262] on div "1 Repair" at bounding box center [739, 257] width 188 height 19
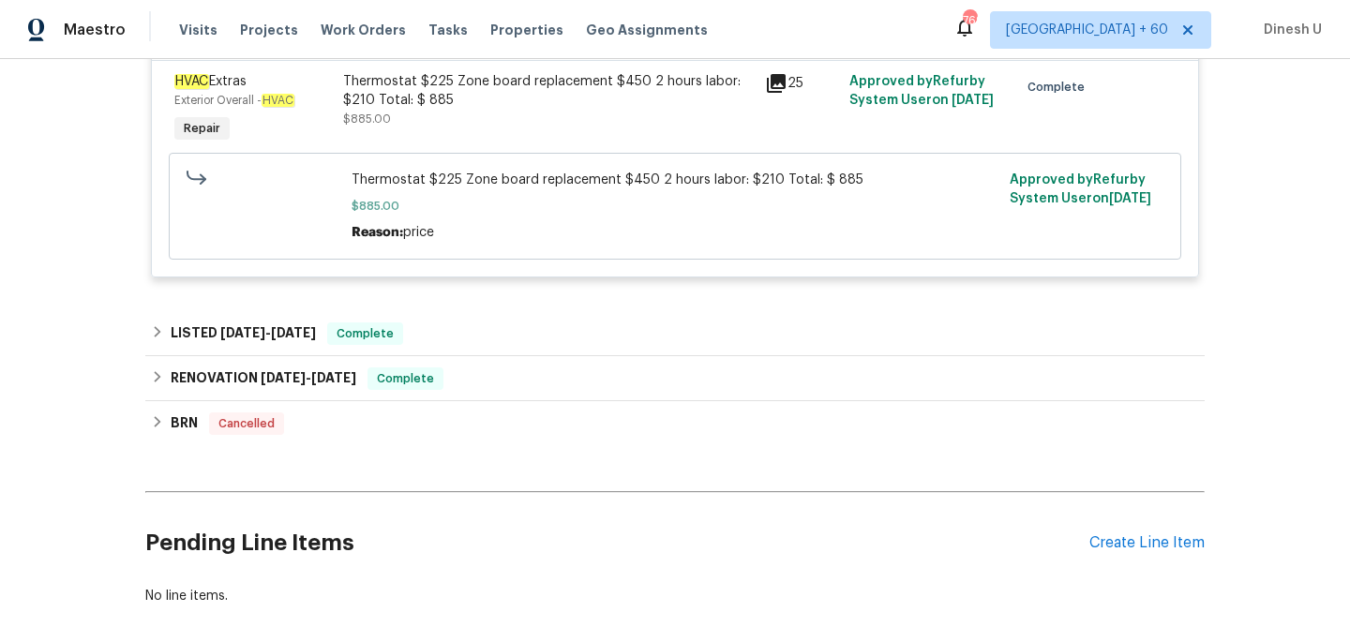
scroll to position [917, 0]
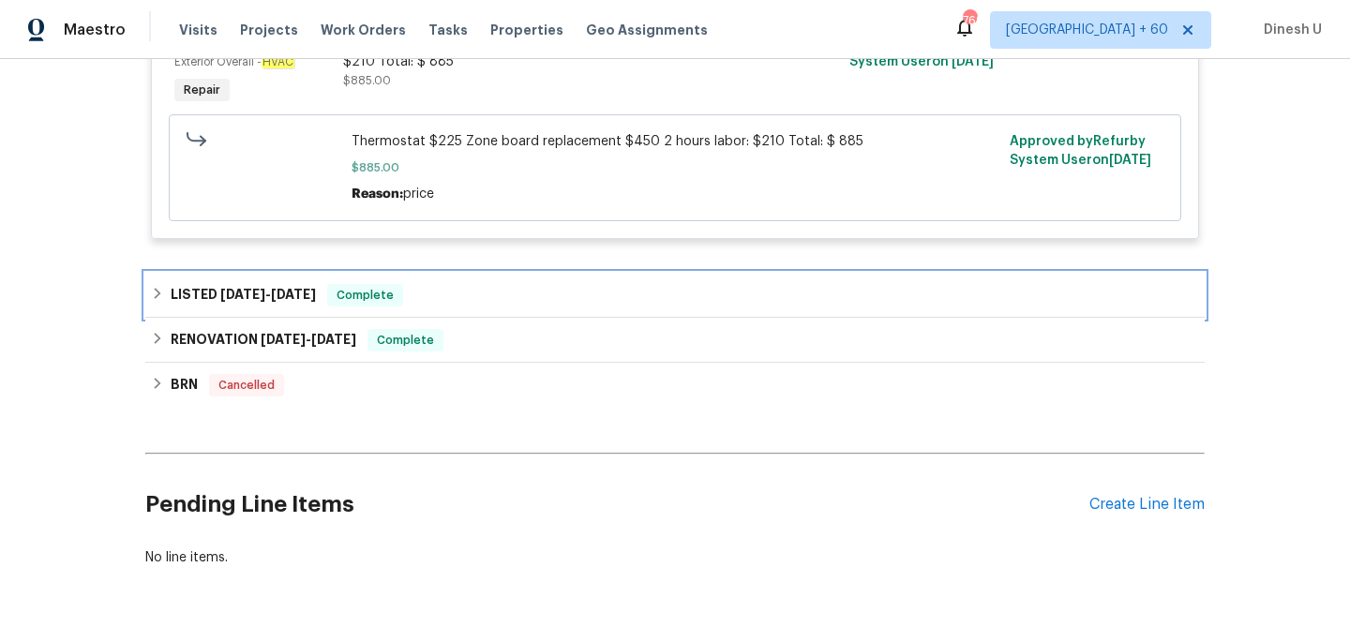
click at [333, 306] on div "LISTED 5/23/25 - 5/23/25 Complete" at bounding box center [675, 295] width 1048 height 22
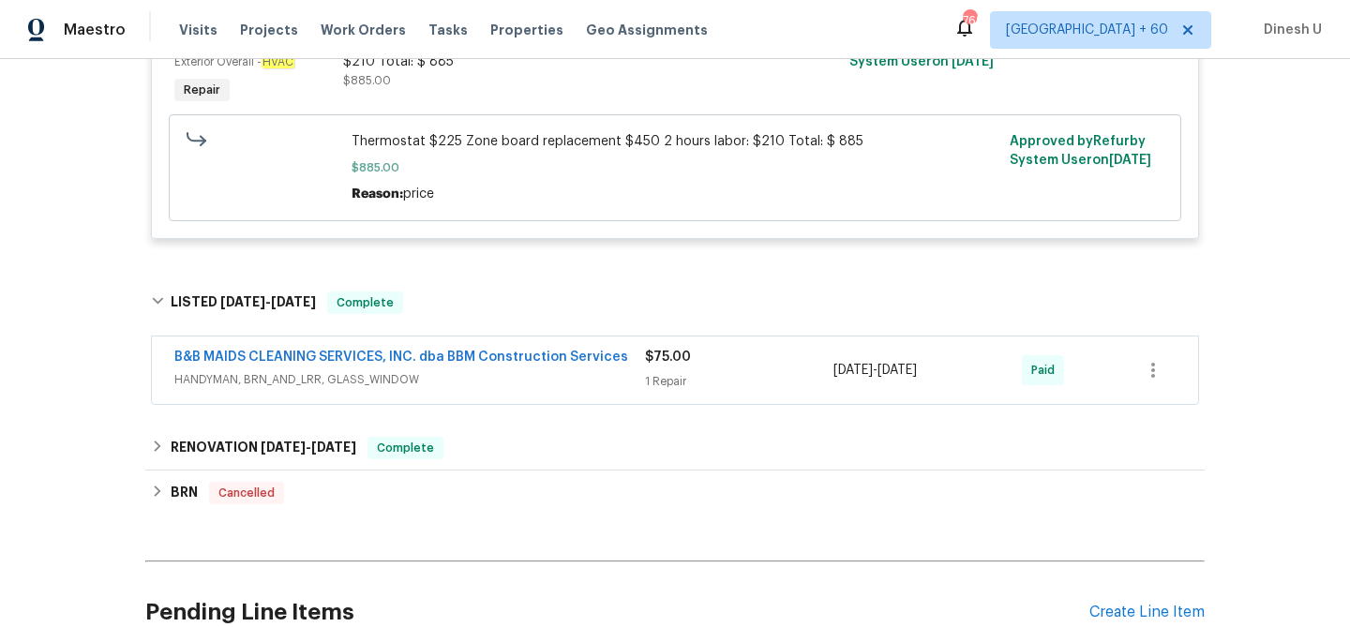
click at [652, 393] on div "$75.00 1 Repair" at bounding box center [739, 370] width 188 height 45
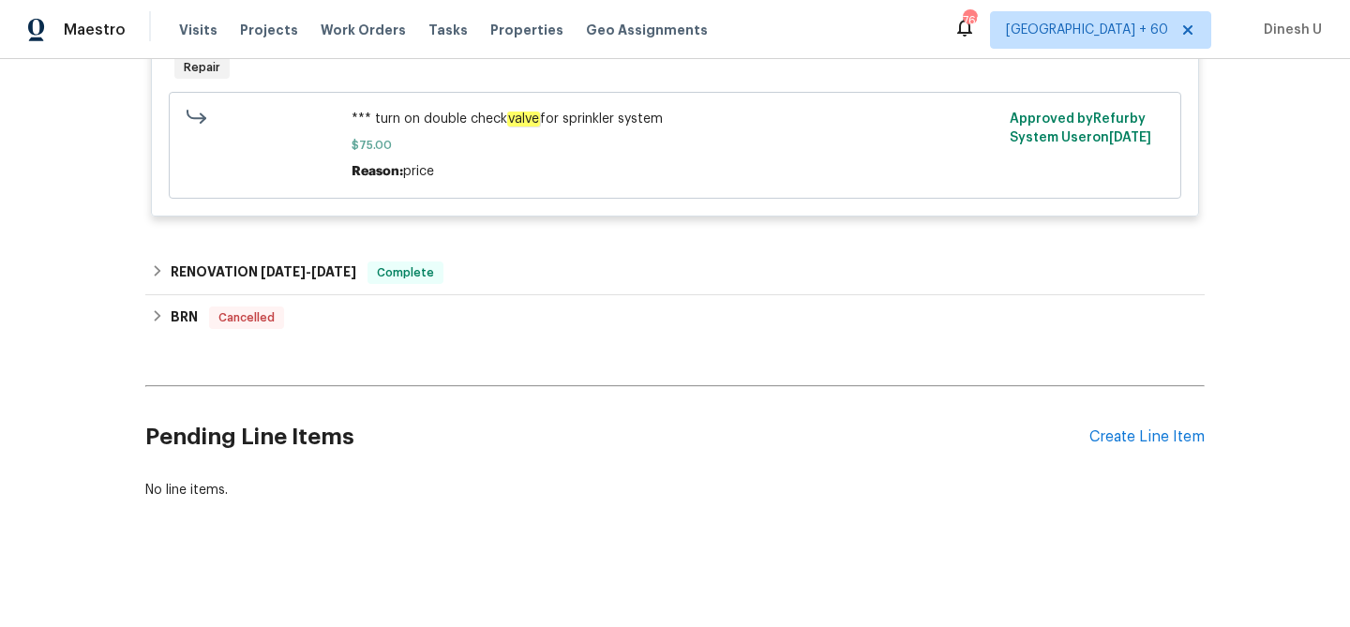
scroll to position [1383, 0]
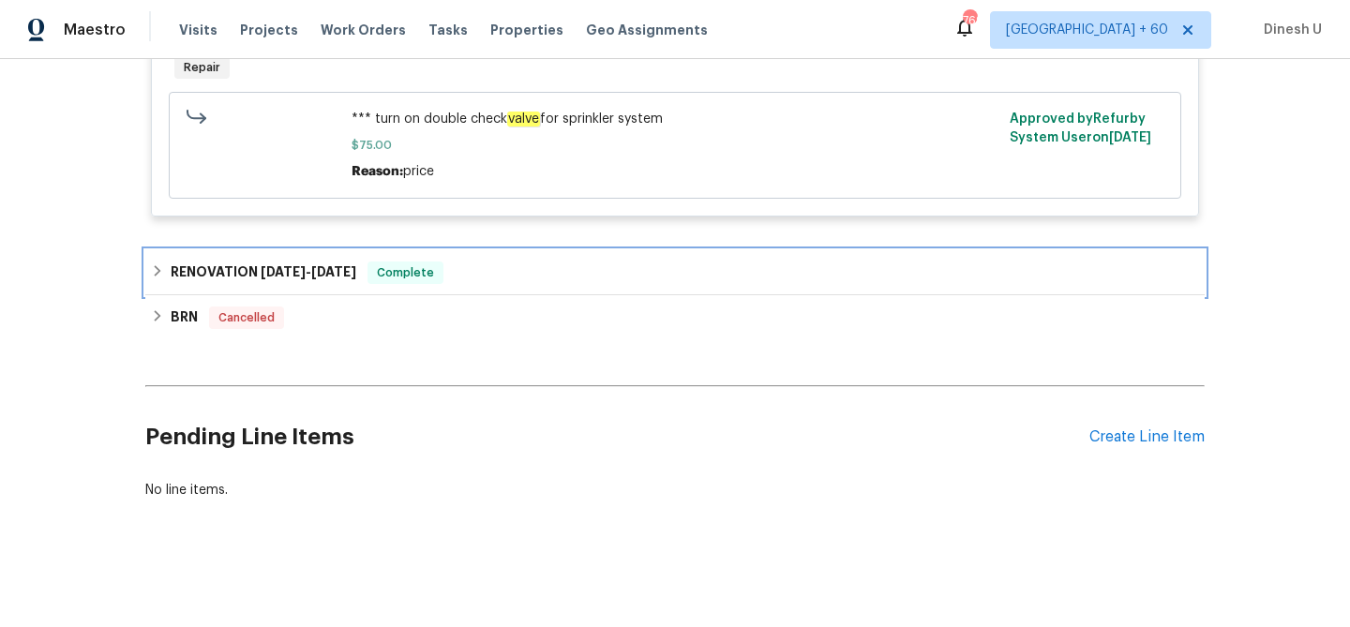
click at [351, 277] on span "5/2/25" at bounding box center [333, 271] width 45 height 13
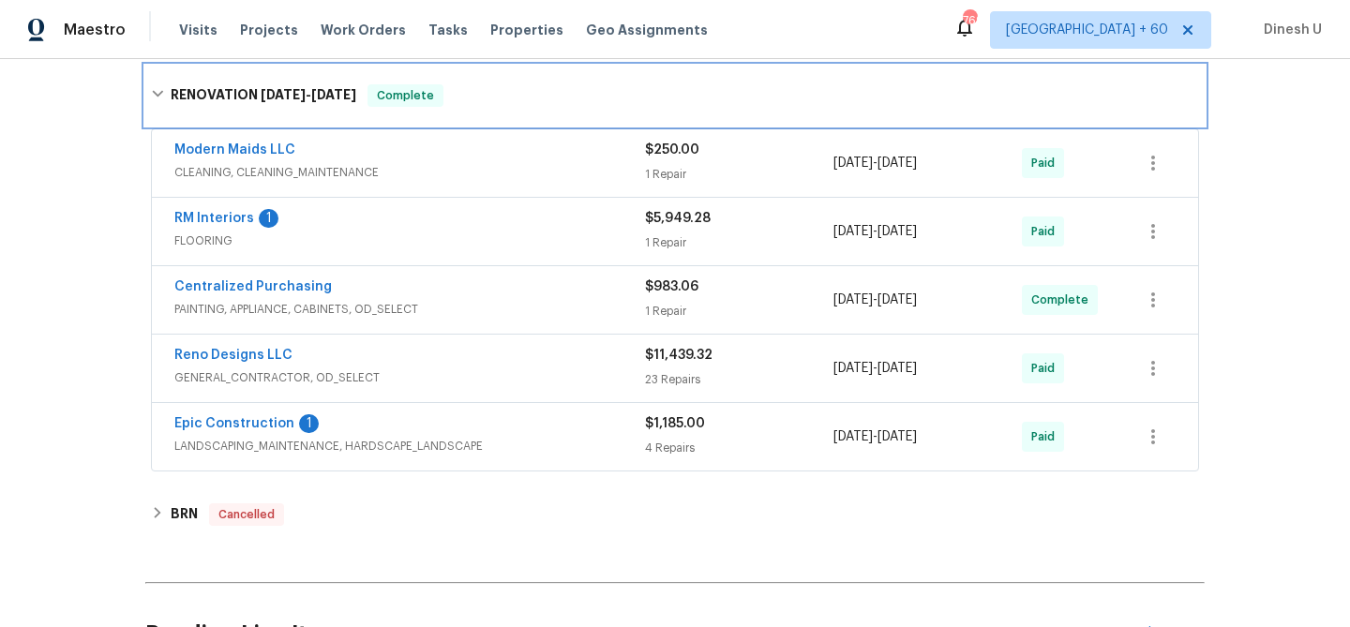
scroll to position [1557, 0]
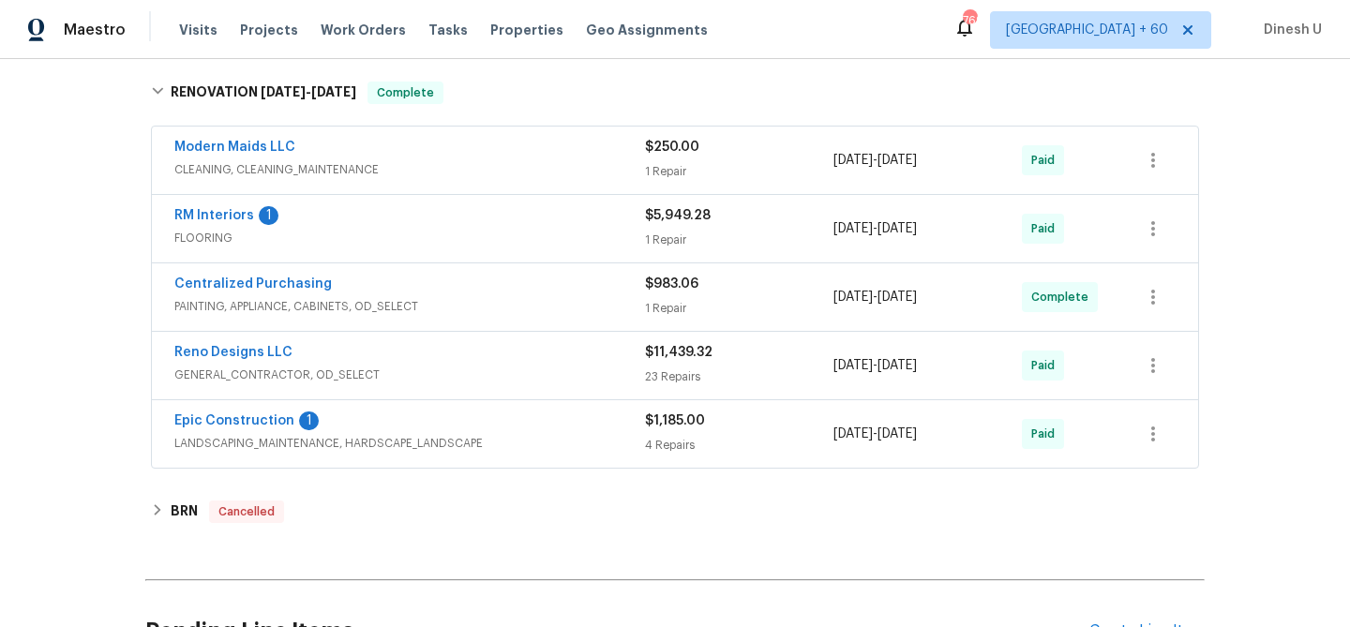
click at [667, 453] on div "4 Repairs" at bounding box center [739, 445] width 188 height 19
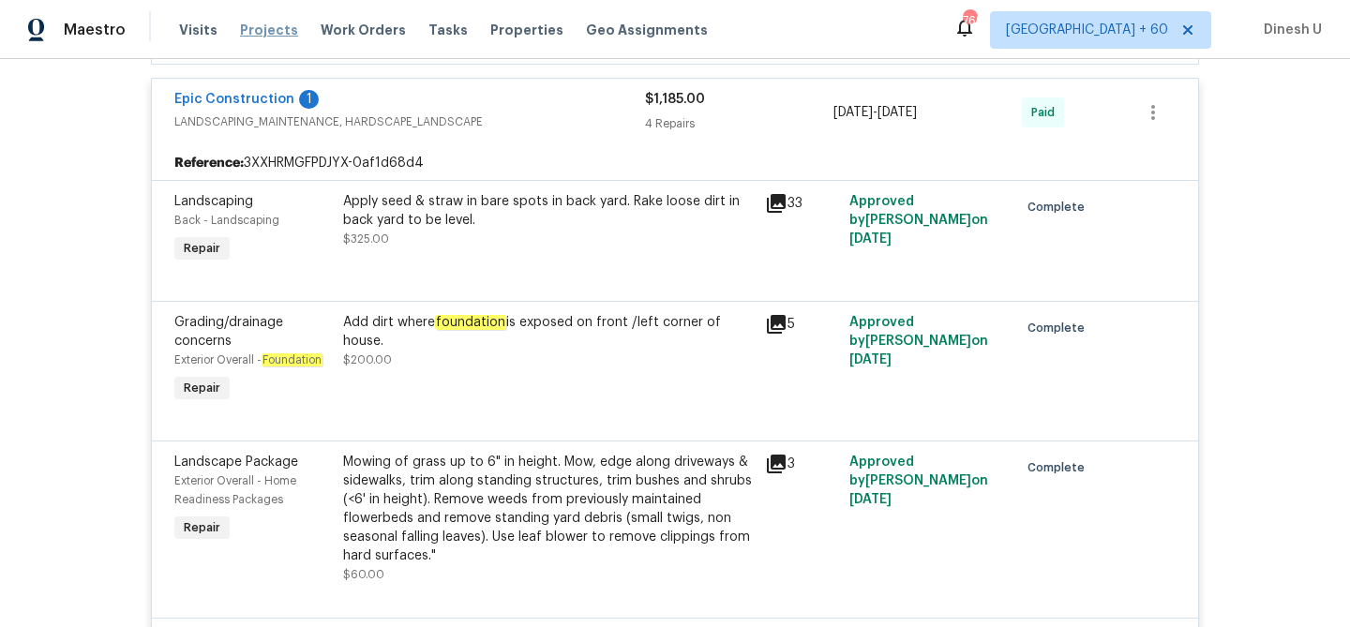
scroll to position [1795, 0]
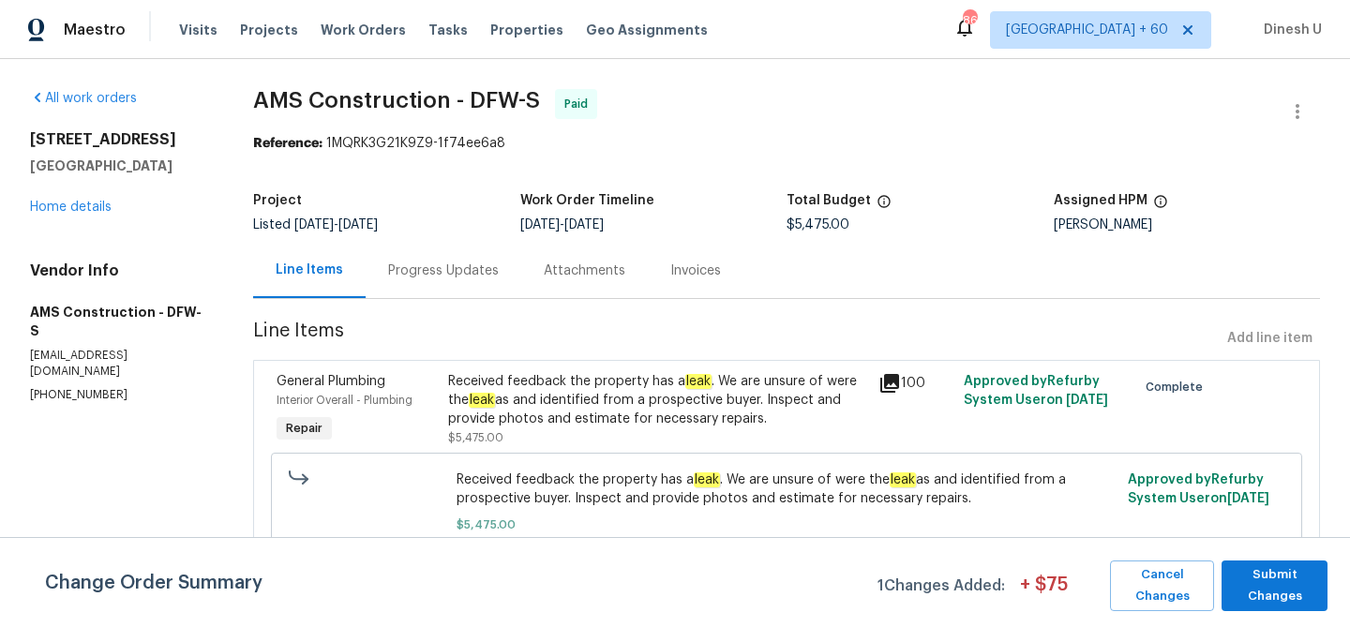
click at [441, 285] on div "Progress Updates" at bounding box center [444, 270] width 156 height 55
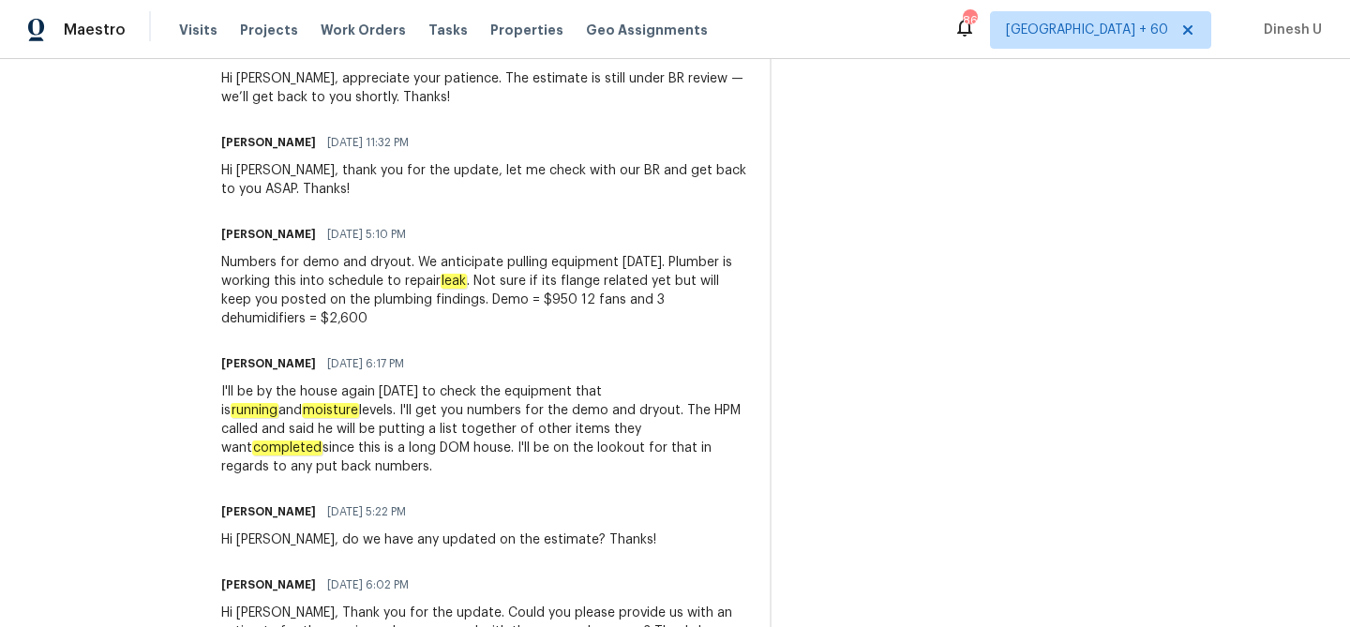
scroll to position [1133, 0]
